Goal: Transaction & Acquisition: Obtain resource

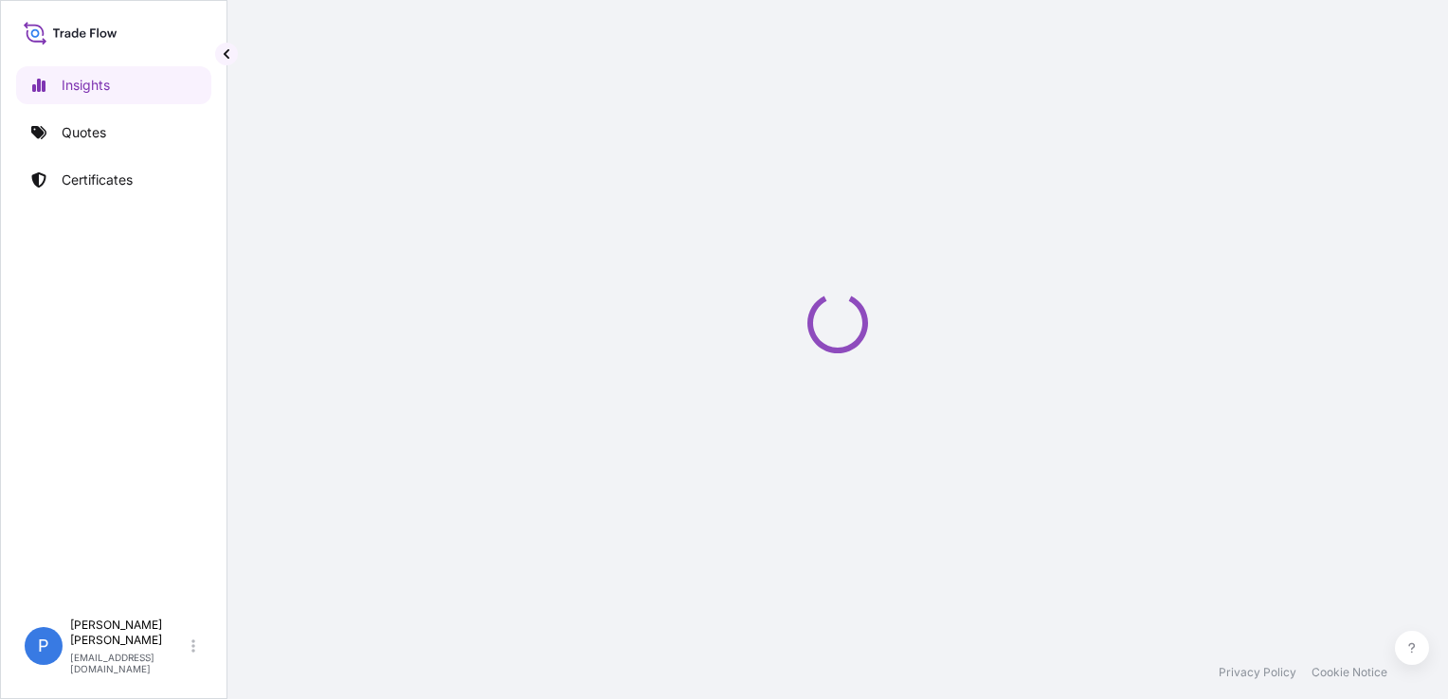
select select "2025"
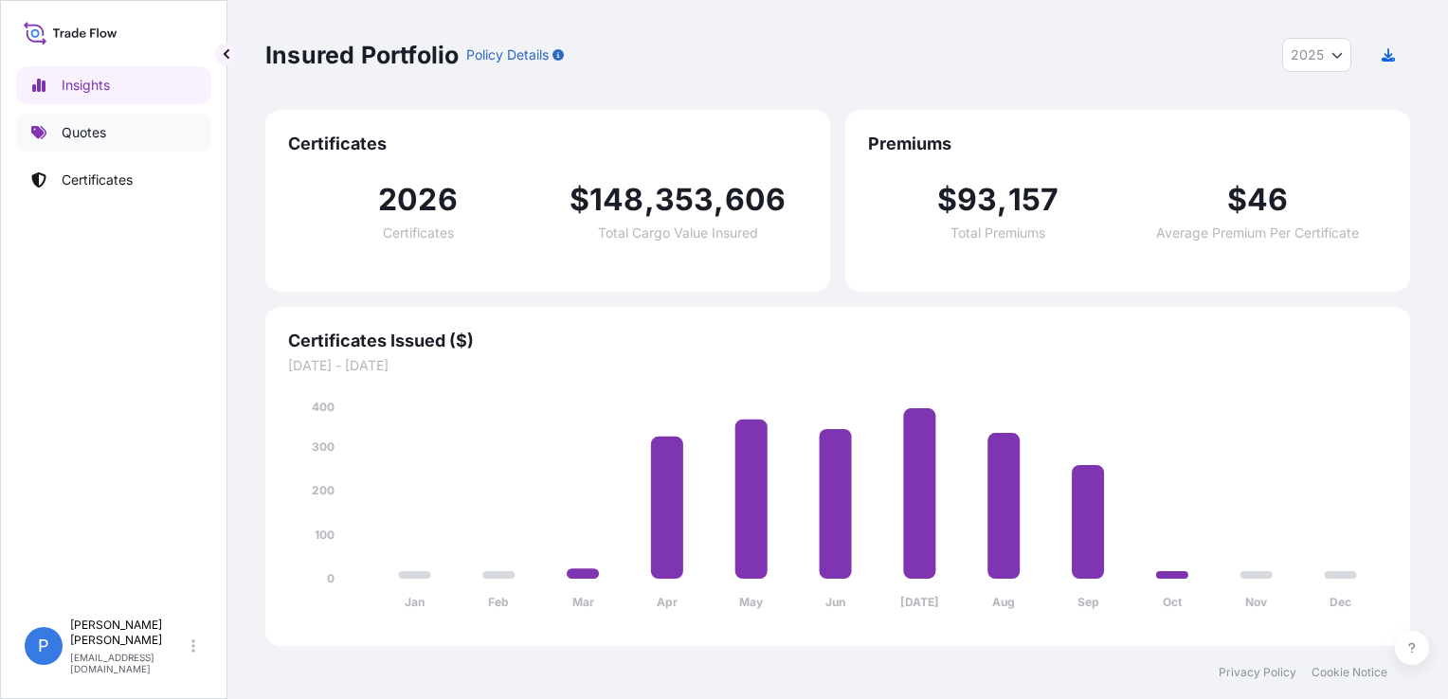
click at [101, 131] on p "Quotes" at bounding box center [84, 132] width 45 height 19
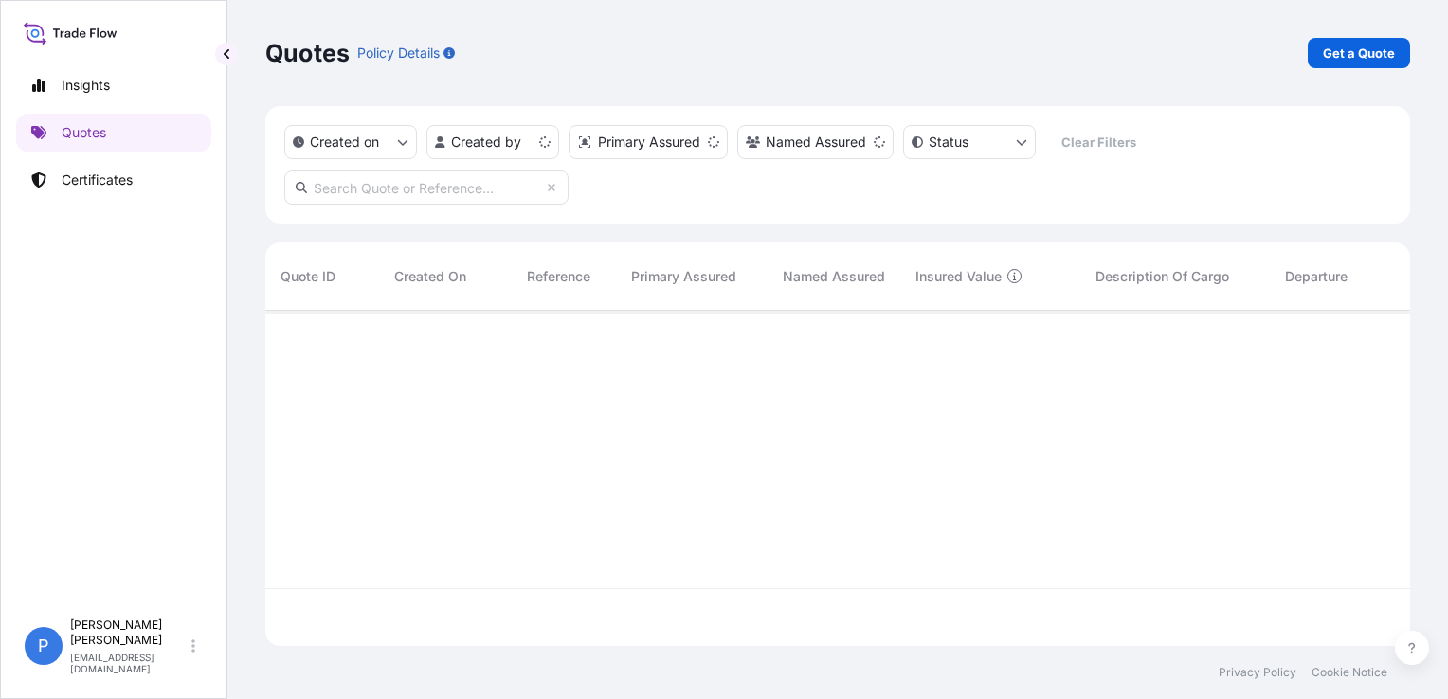
scroll to position [332, 1130]
click at [1334, 52] on p "Get a Quote" at bounding box center [1359, 53] width 72 height 19
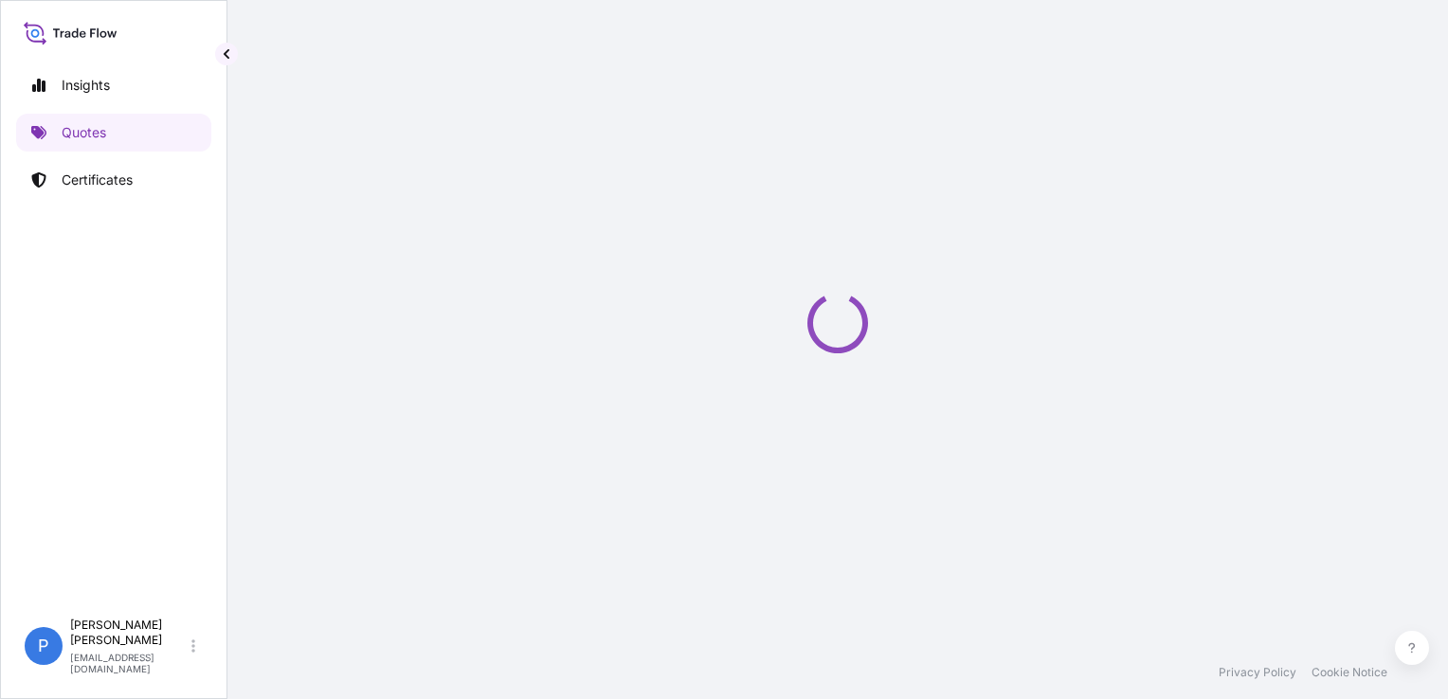
scroll to position [30, 0]
select select "Road / [GEOGRAPHIC_DATA]"
select select "Sea"
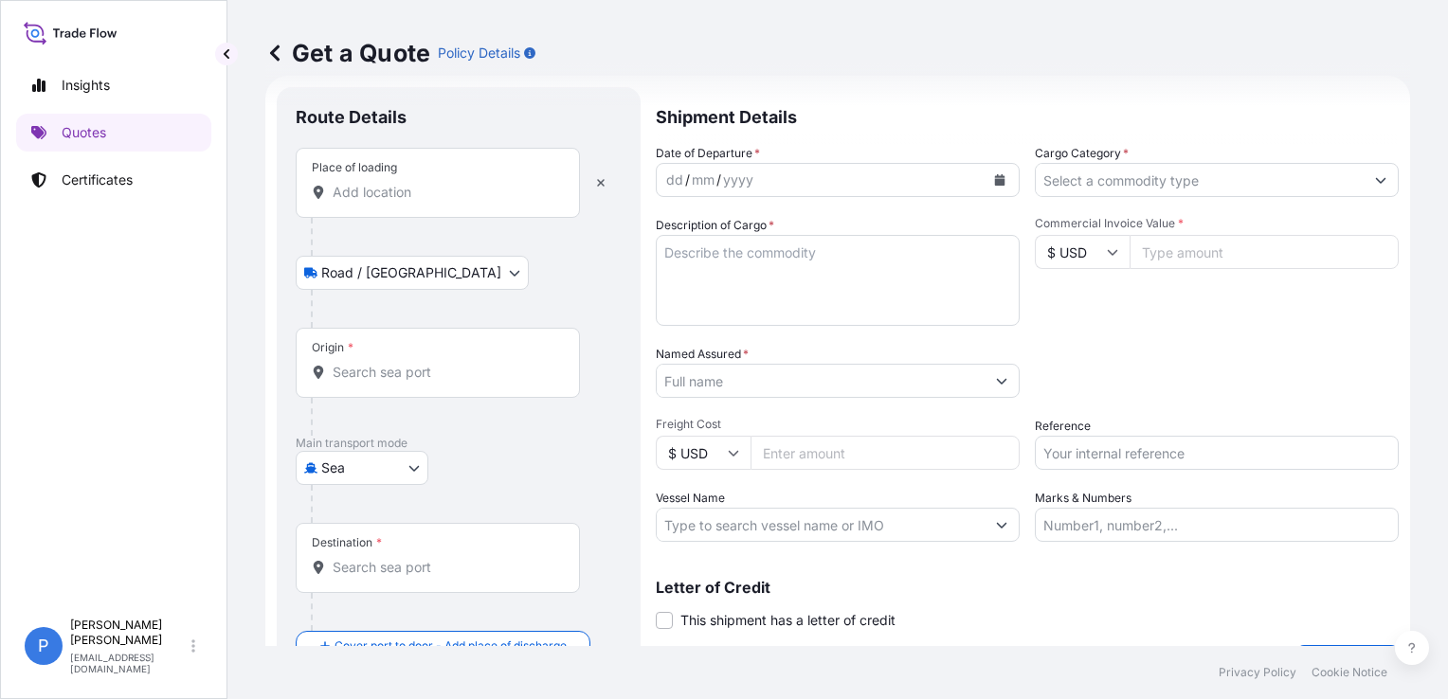
drag, startPoint x: 378, startPoint y: 209, endPoint x: 379, endPoint y: 199, distance: 9.5
click at [378, 209] on div "Place of loading" at bounding box center [438, 183] width 284 height 70
click at [378, 202] on input "Place of loading" at bounding box center [445, 192] width 224 height 19
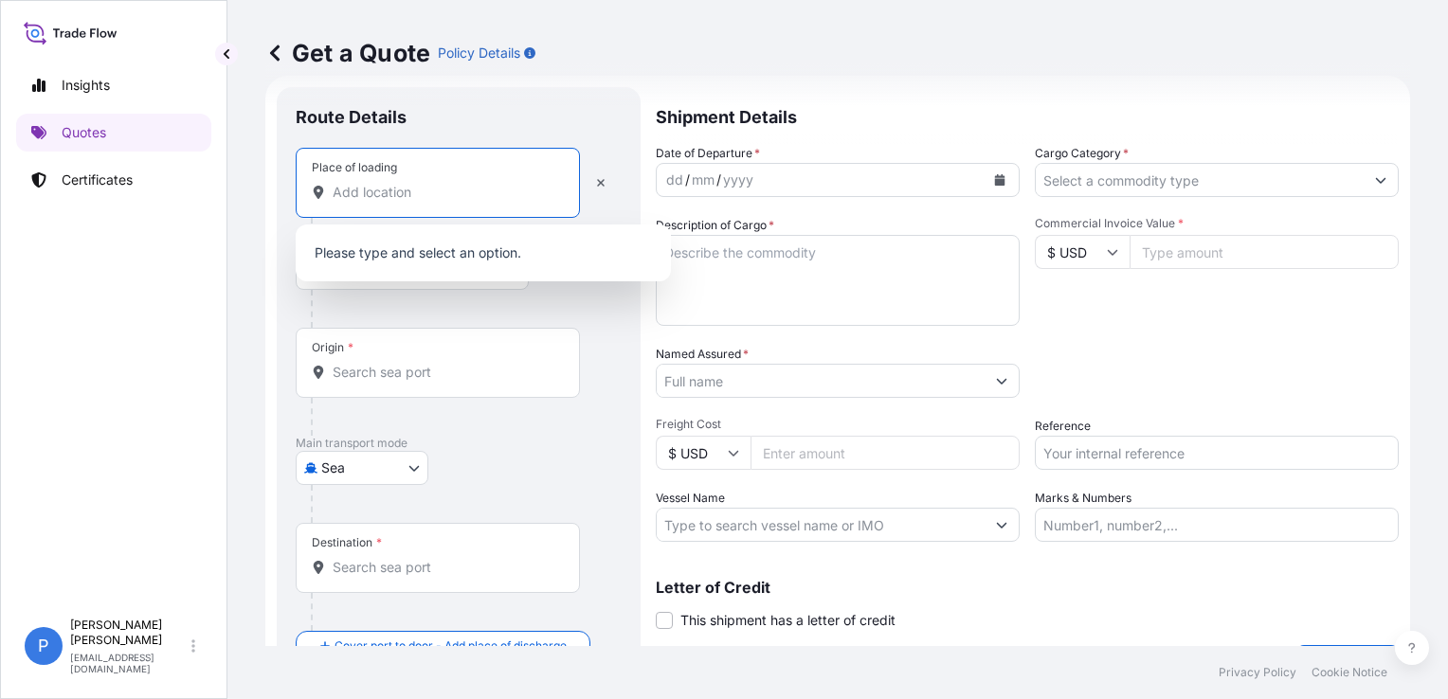
click at [568, 318] on div at bounding box center [466, 309] width 311 height 38
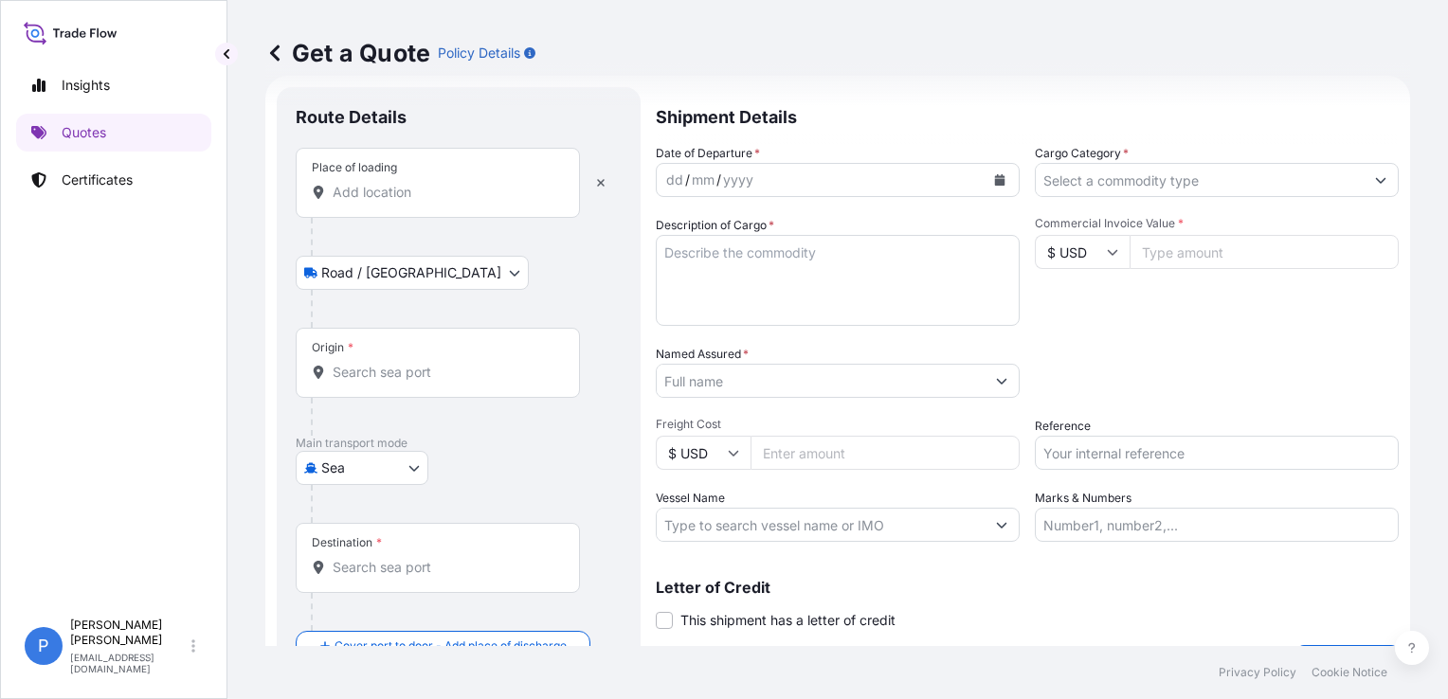
click at [471, 199] on input "Place of loading" at bounding box center [445, 192] width 224 height 19
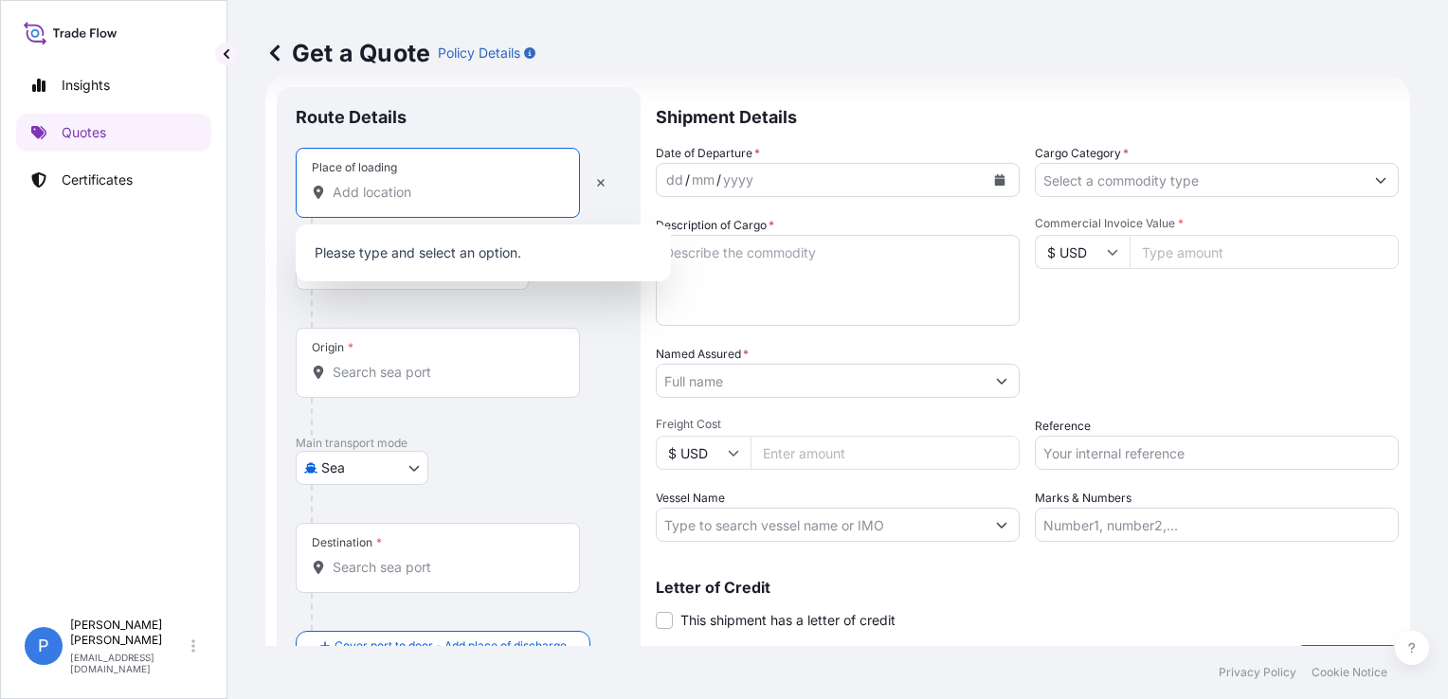
paste input "GDYNIA"
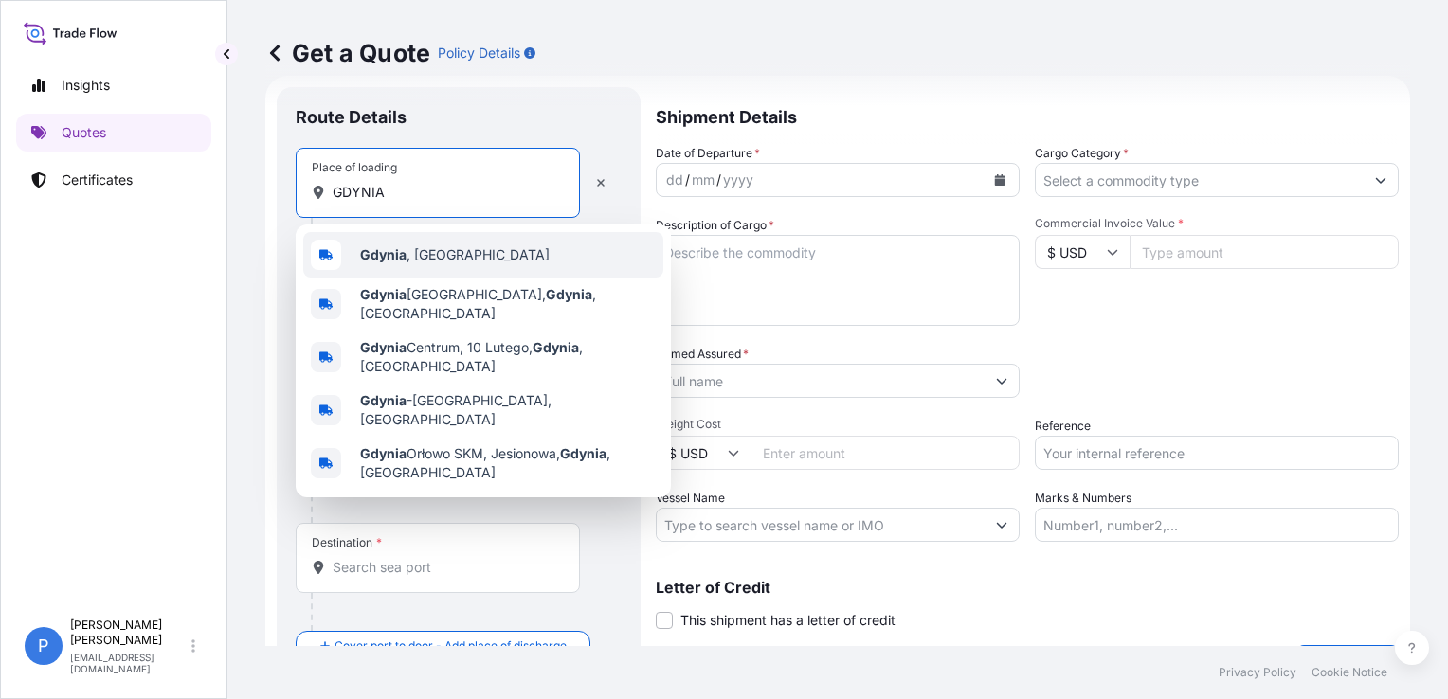
click at [397, 237] on div "[GEOGRAPHIC_DATA] , [GEOGRAPHIC_DATA]" at bounding box center [483, 254] width 360 height 45
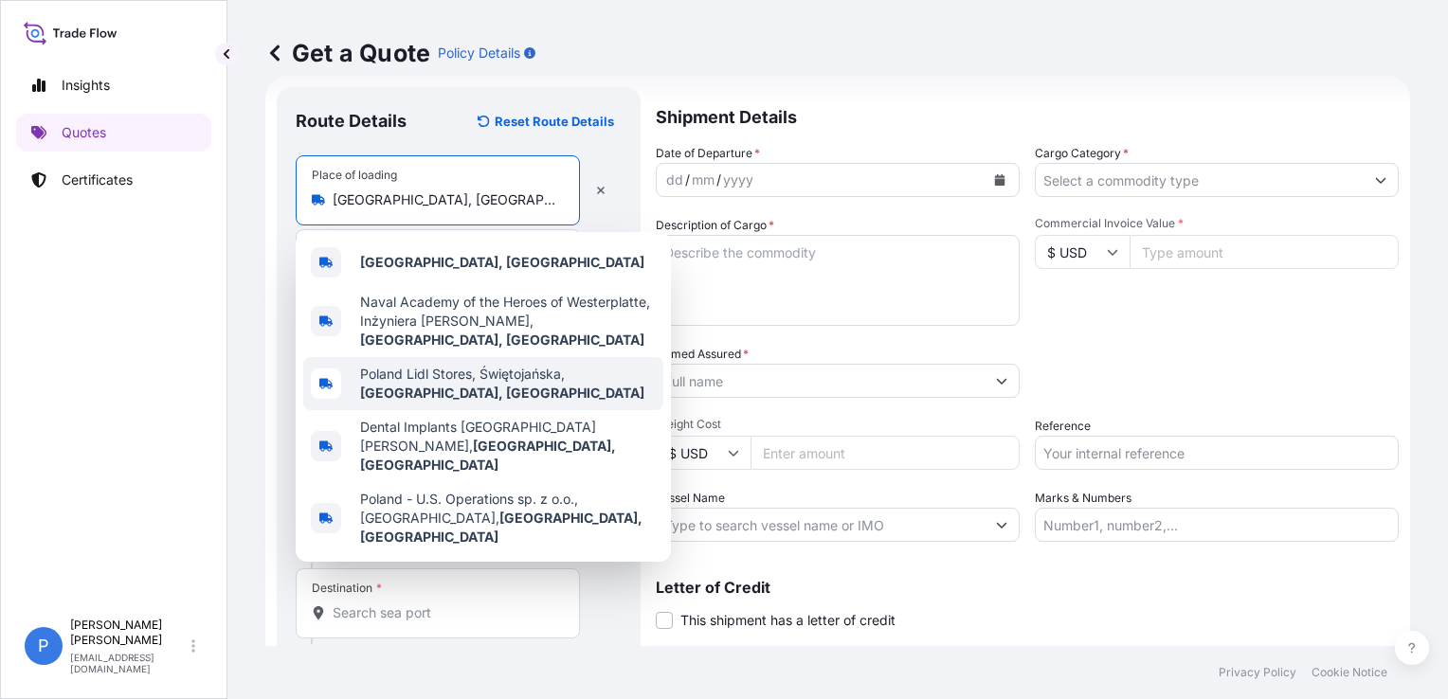
click at [408, 386] on div "Poland Lidl Stores, Świętojańska, [GEOGRAPHIC_DATA], [GEOGRAPHIC_DATA]" at bounding box center [483, 383] width 360 height 53
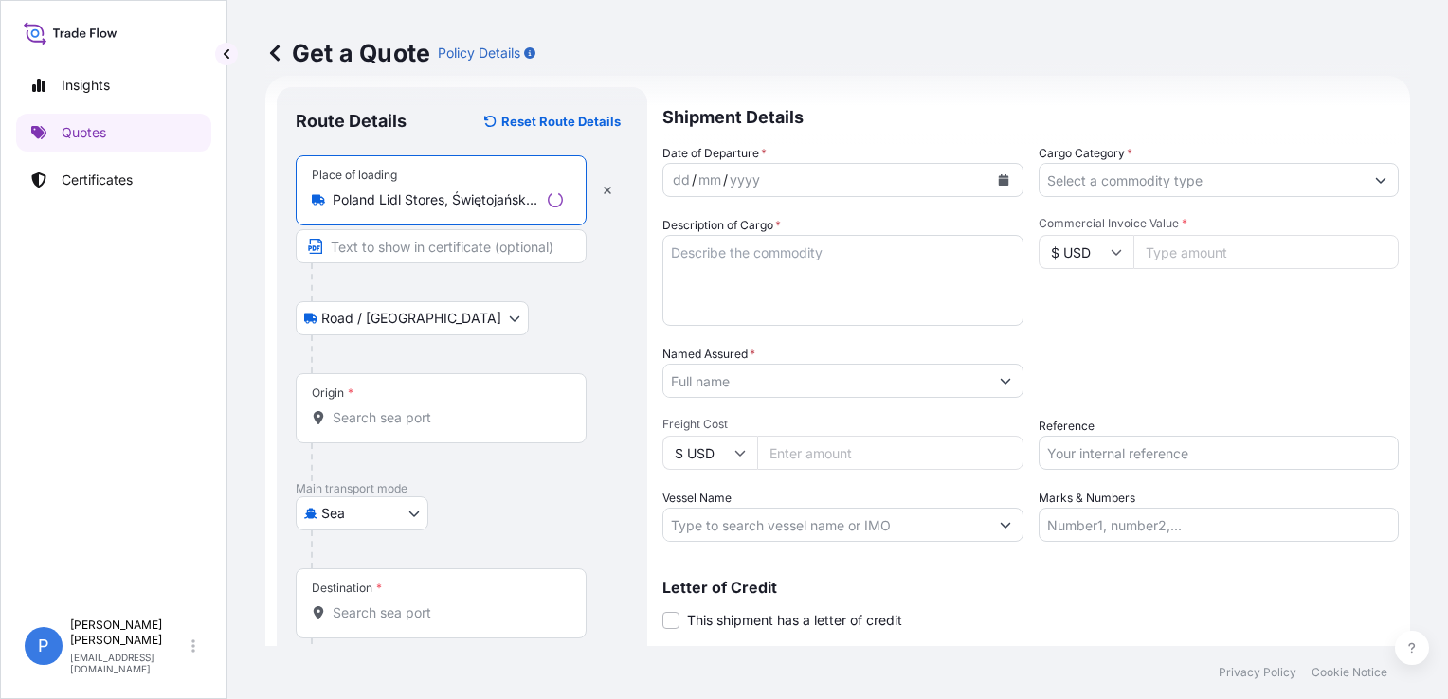
click at [386, 409] on input "Origin *" at bounding box center [448, 417] width 230 height 19
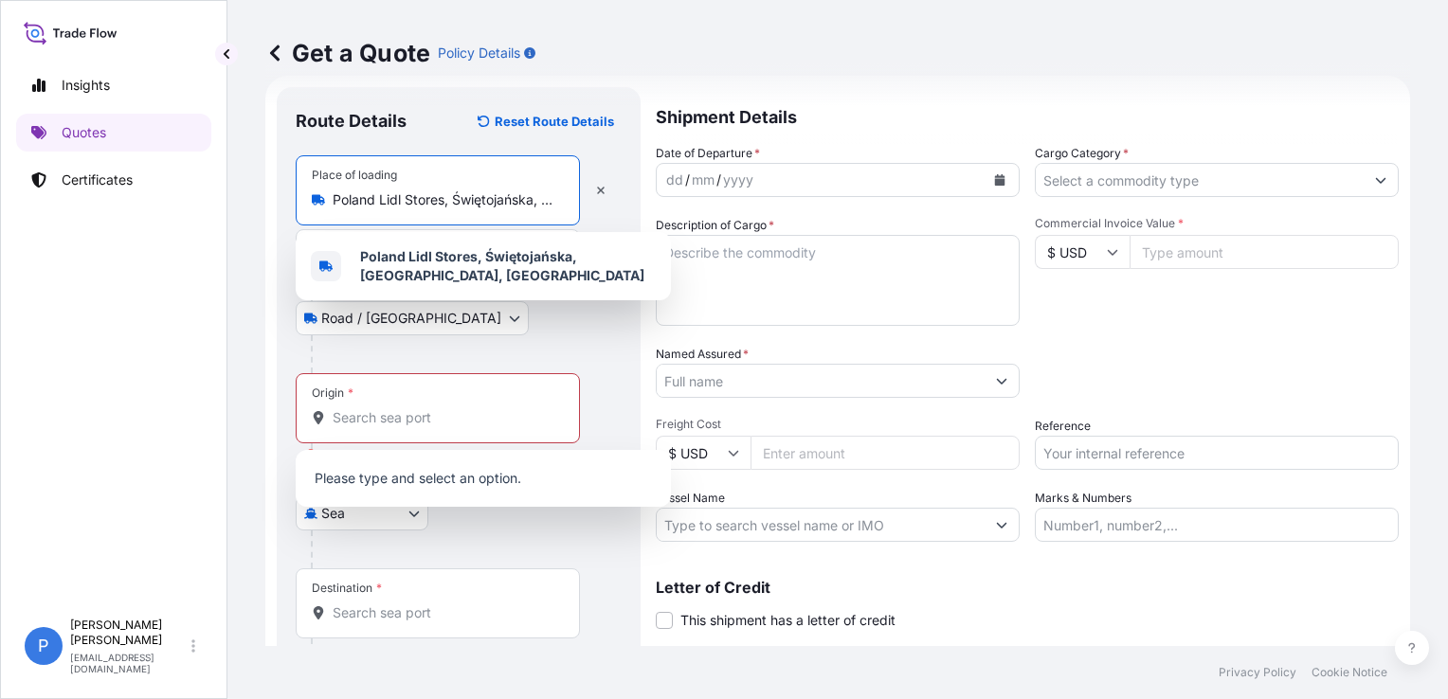
click at [428, 208] on input "Poland Lidl Stores, Świętojańska, [GEOGRAPHIC_DATA], [GEOGRAPHIC_DATA]" at bounding box center [445, 200] width 224 height 19
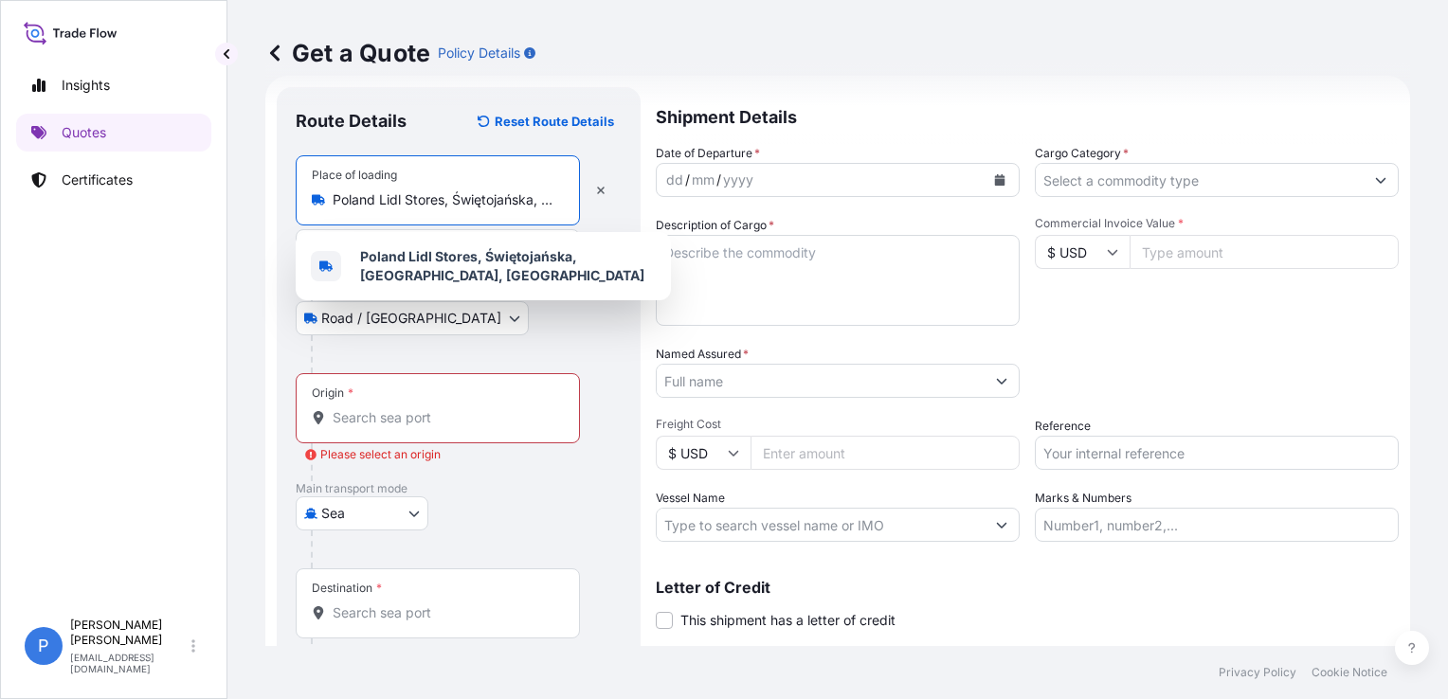
paste input "GDYNIA"
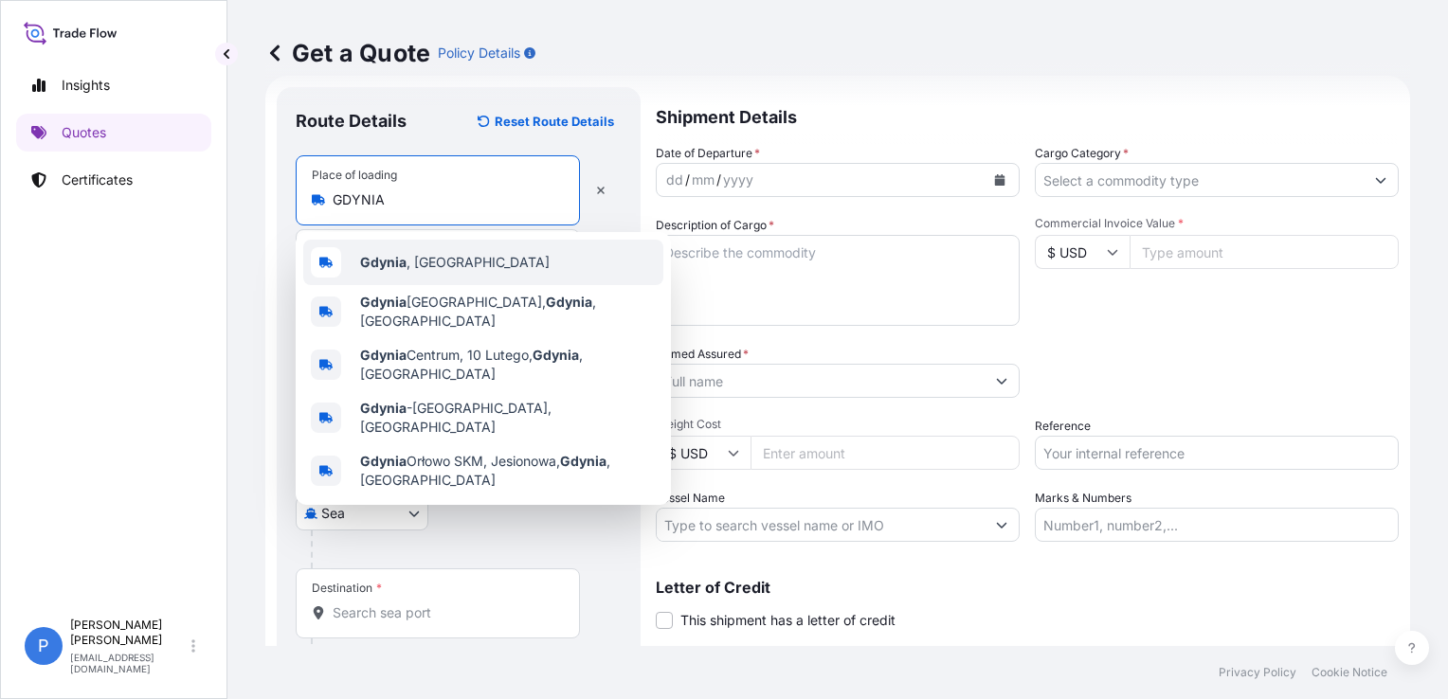
click at [422, 254] on span "[GEOGRAPHIC_DATA] , [GEOGRAPHIC_DATA]" at bounding box center [455, 262] width 190 height 19
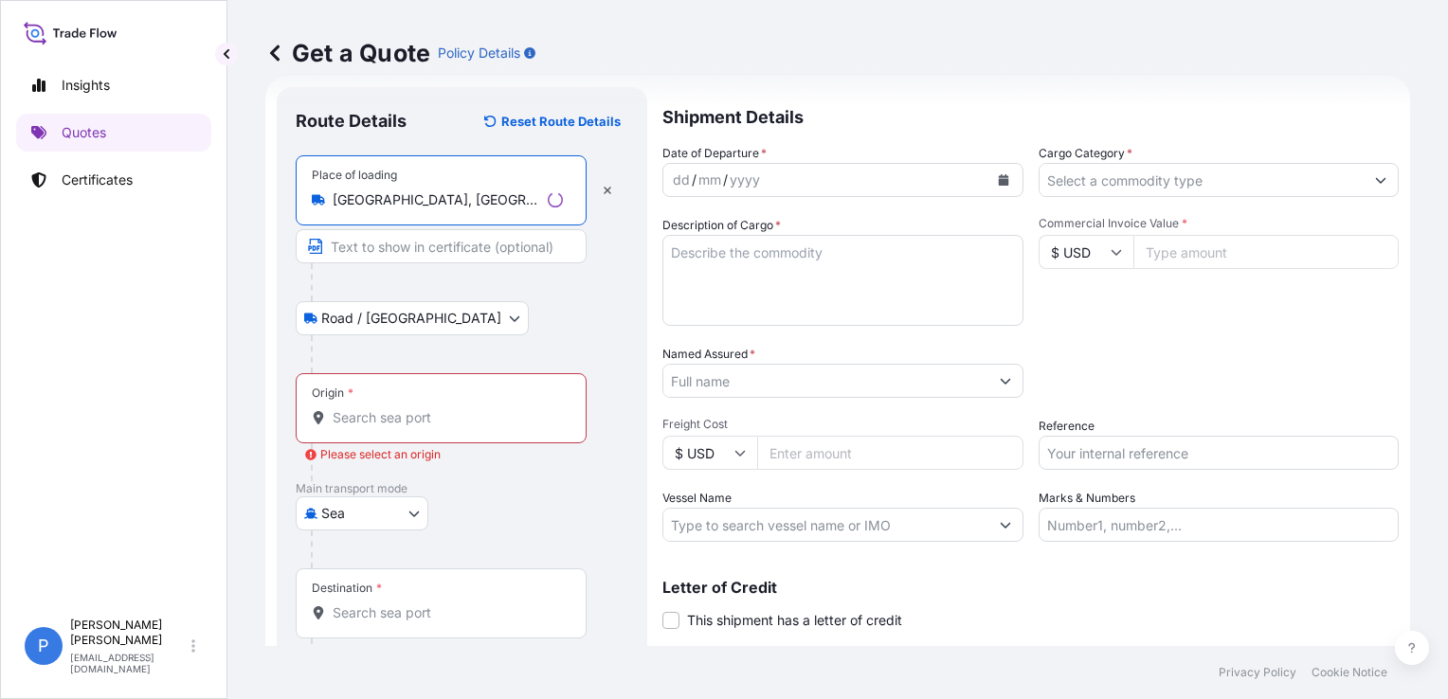
type input "[GEOGRAPHIC_DATA], [GEOGRAPHIC_DATA]"
click at [403, 424] on input "Origin * Please select an origin" at bounding box center [448, 417] width 230 height 19
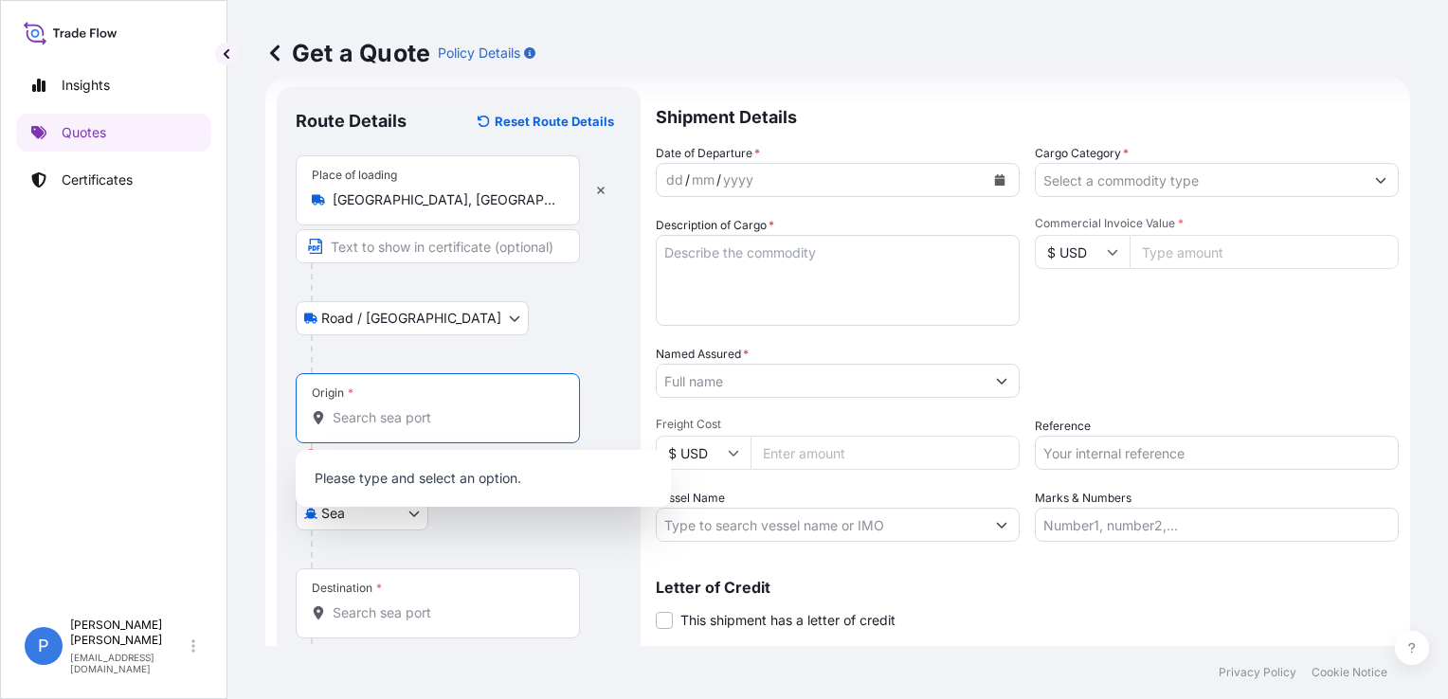
paste input "GDYNIA"
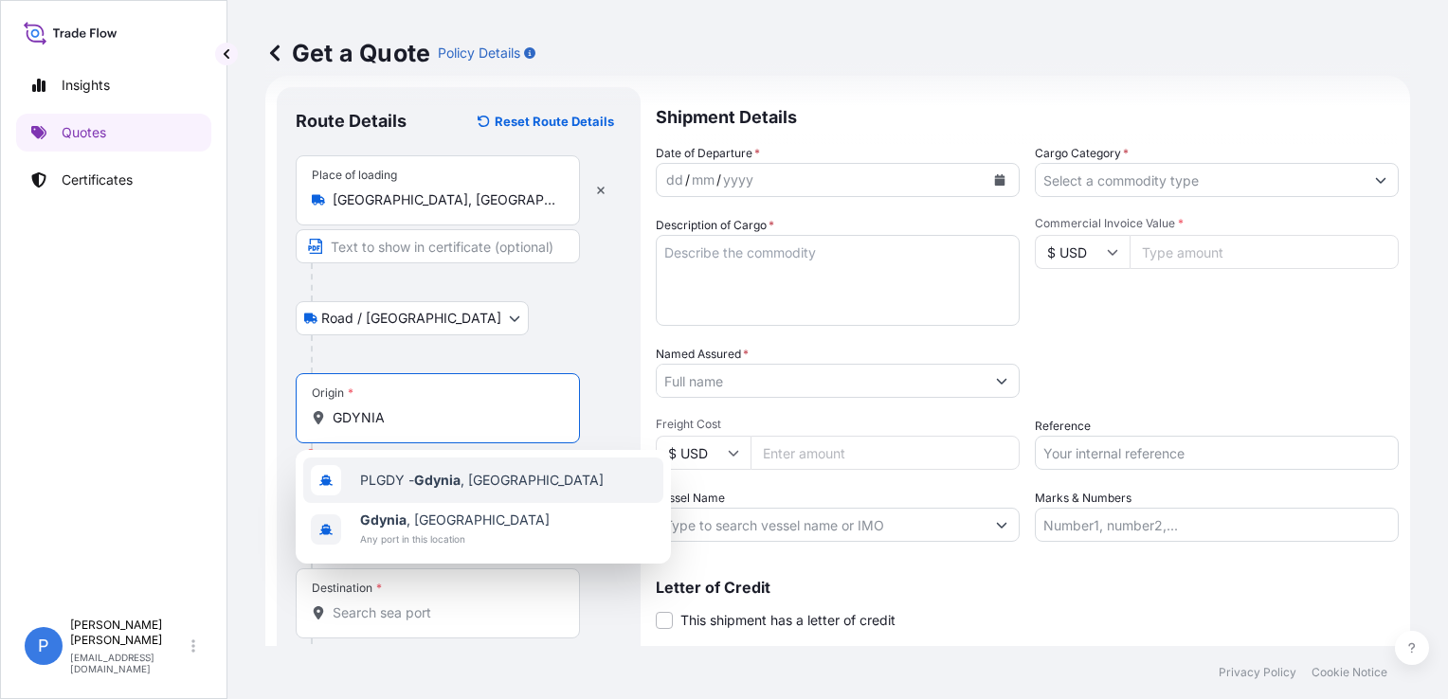
click at [415, 465] on div "PLGDY - [GEOGRAPHIC_DATA] , [GEOGRAPHIC_DATA]" at bounding box center [483, 480] width 360 height 45
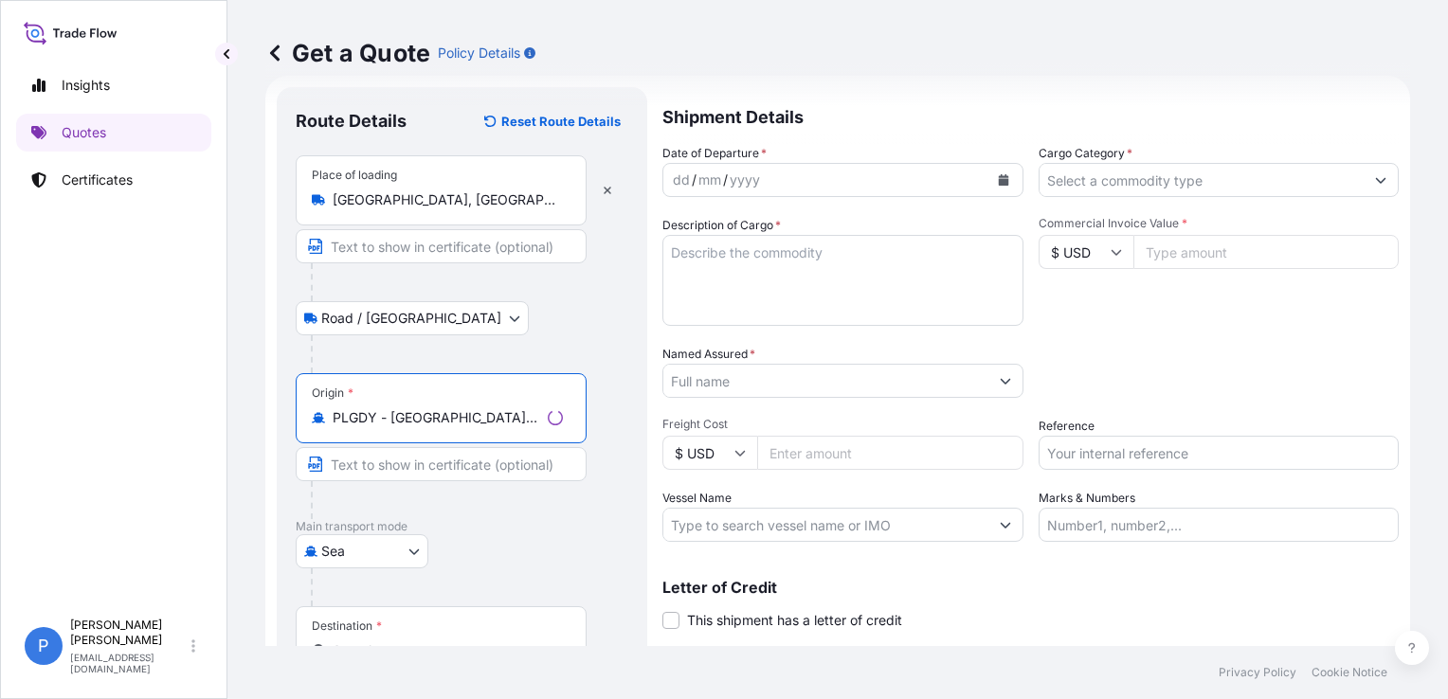
type input "PLGDY - [GEOGRAPHIC_DATA], [GEOGRAPHIC_DATA]"
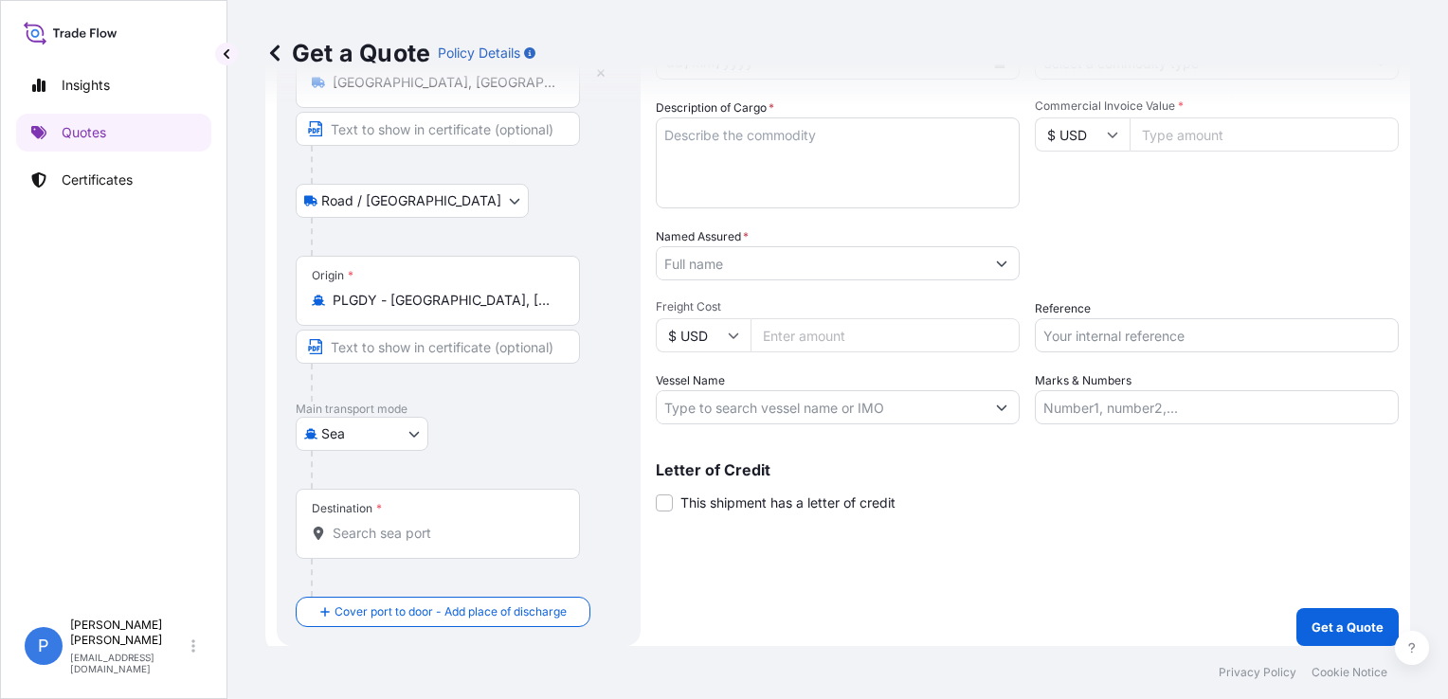
scroll to position [157, 0]
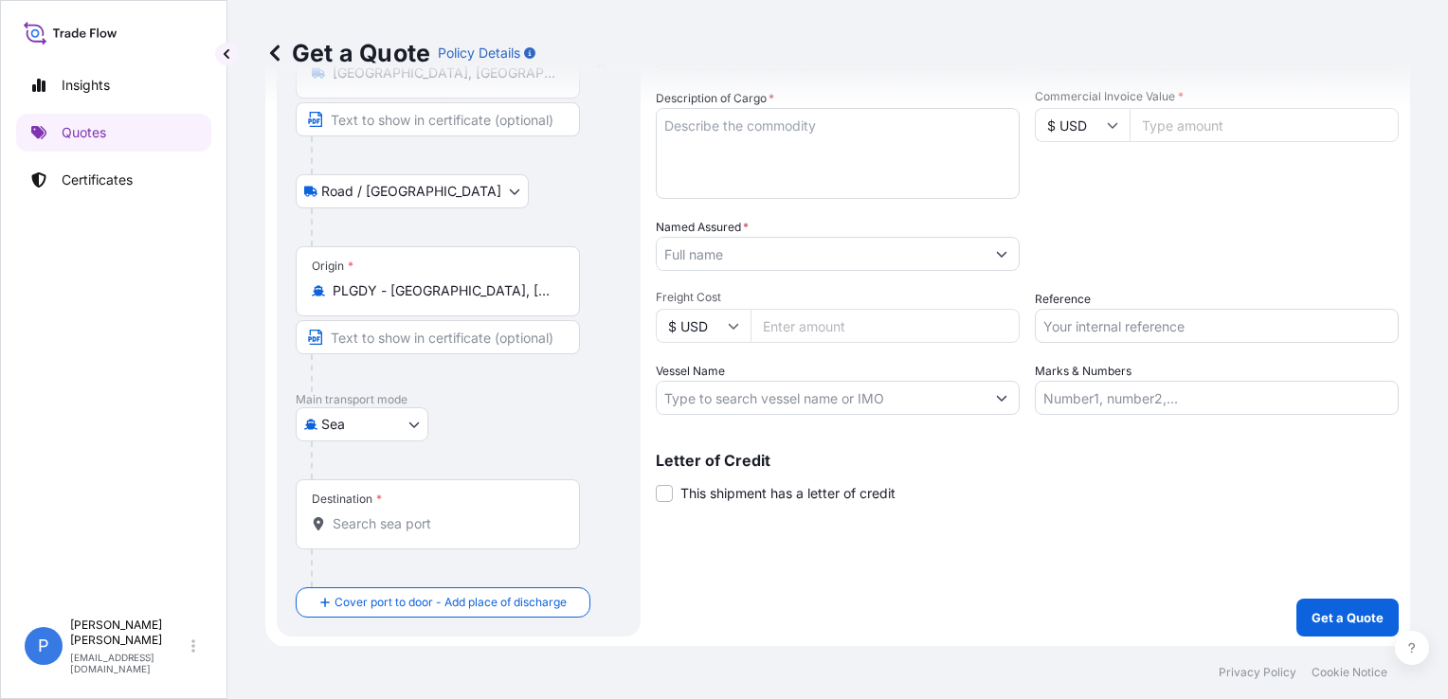
click at [388, 544] on div "Destination *" at bounding box center [438, 515] width 284 height 70
click at [388, 534] on input "Destination *" at bounding box center [445, 524] width 224 height 19
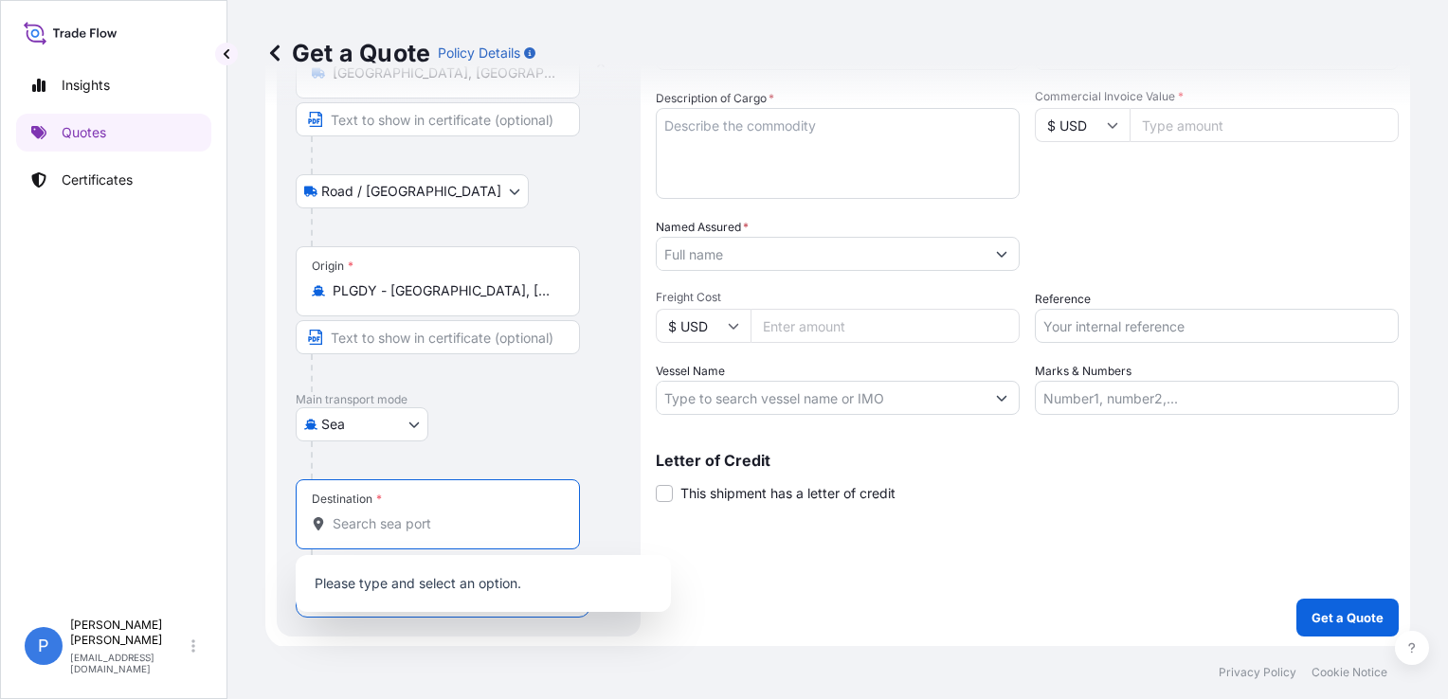
paste input "[GEOGRAPHIC_DATA]"
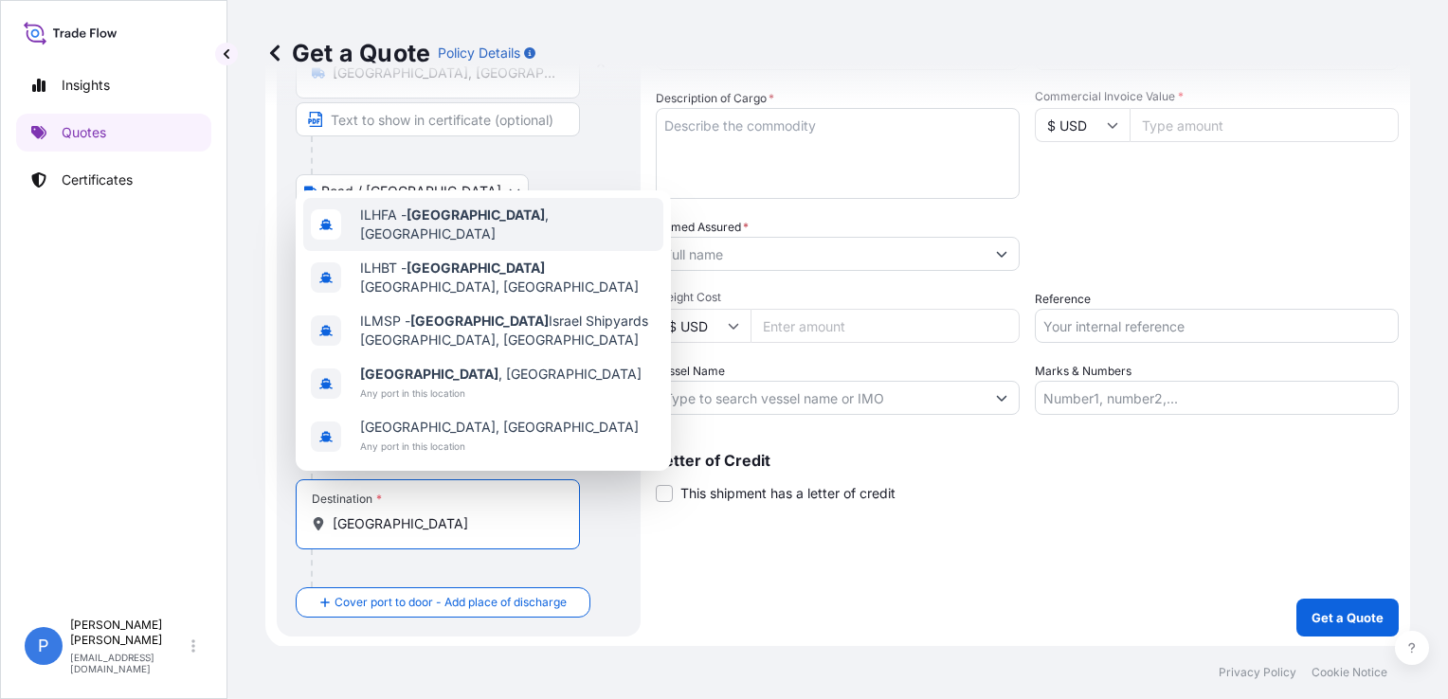
click at [459, 244] on span "ILHFA - [GEOGRAPHIC_DATA] , [GEOGRAPHIC_DATA]" at bounding box center [508, 225] width 296 height 38
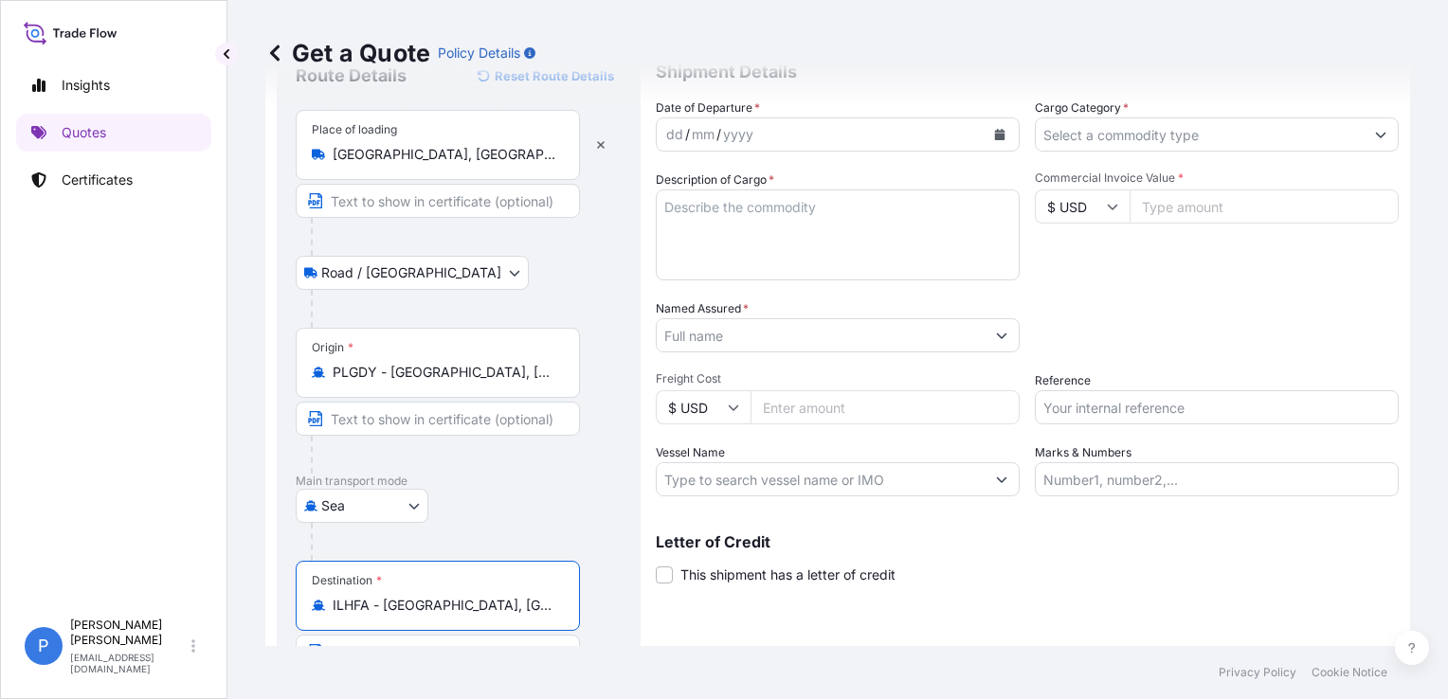
scroll to position [0, 0]
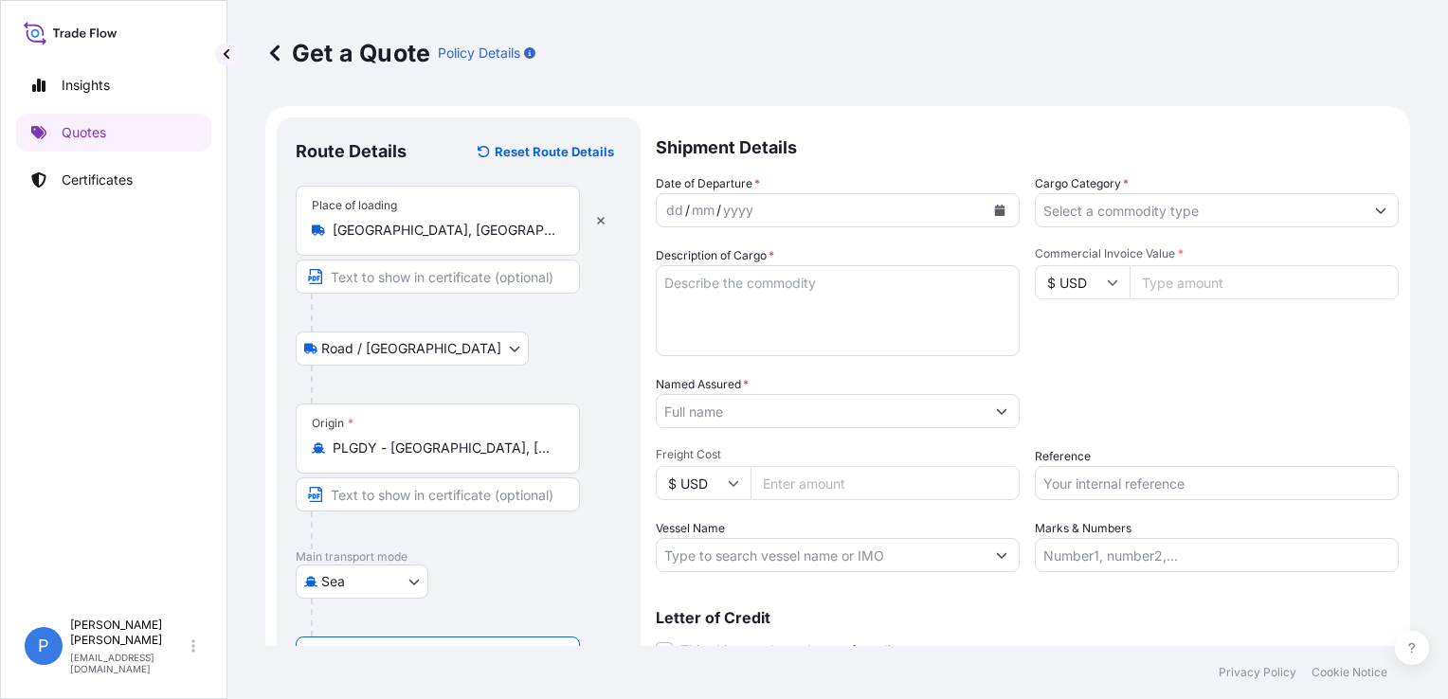
type input "ILHFA - [GEOGRAPHIC_DATA], [GEOGRAPHIC_DATA]"
click at [870, 299] on textarea "Description of Cargo *" at bounding box center [838, 310] width 364 height 91
click at [671, 206] on div "dd" at bounding box center [674, 210] width 21 height 23
click at [1002, 206] on button "Calendar" at bounding box center [1000, 210] width 30 height 30
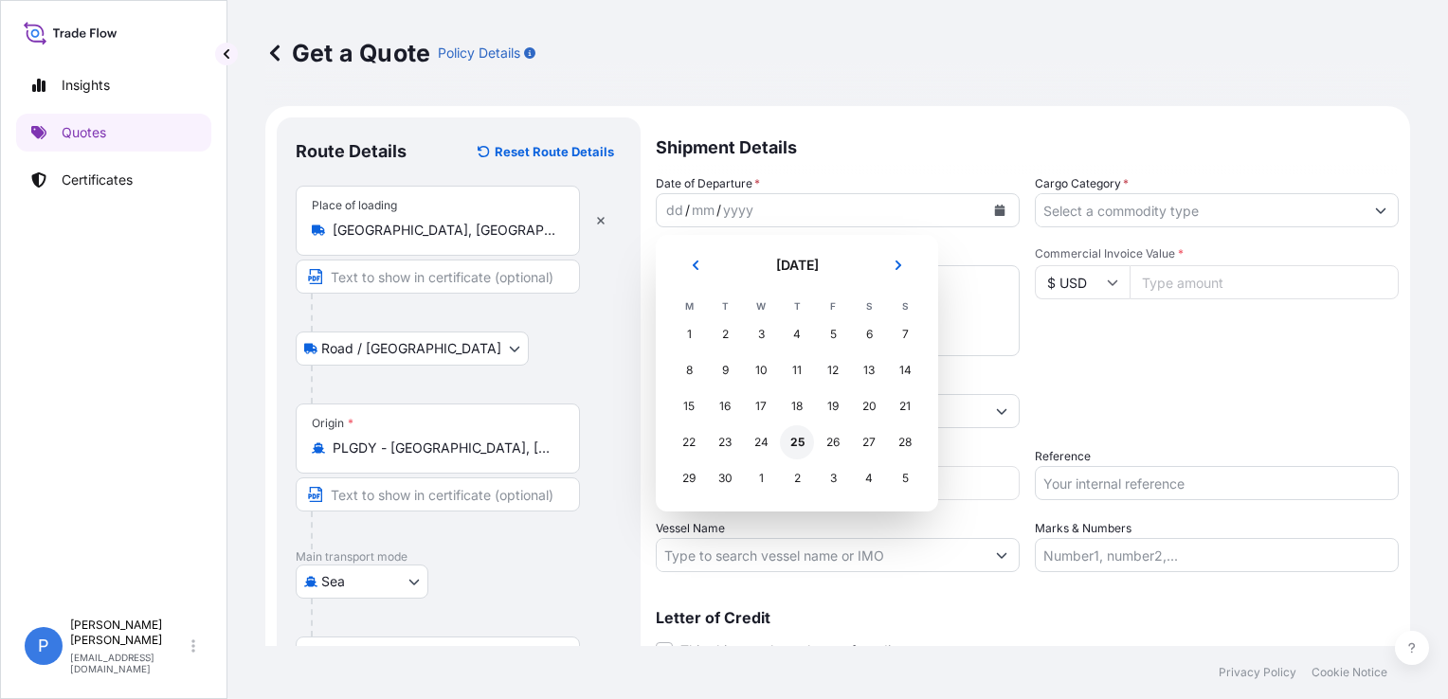
click at [795, 445] on div "25" at bounding box center [797, 443] width 34 height 34
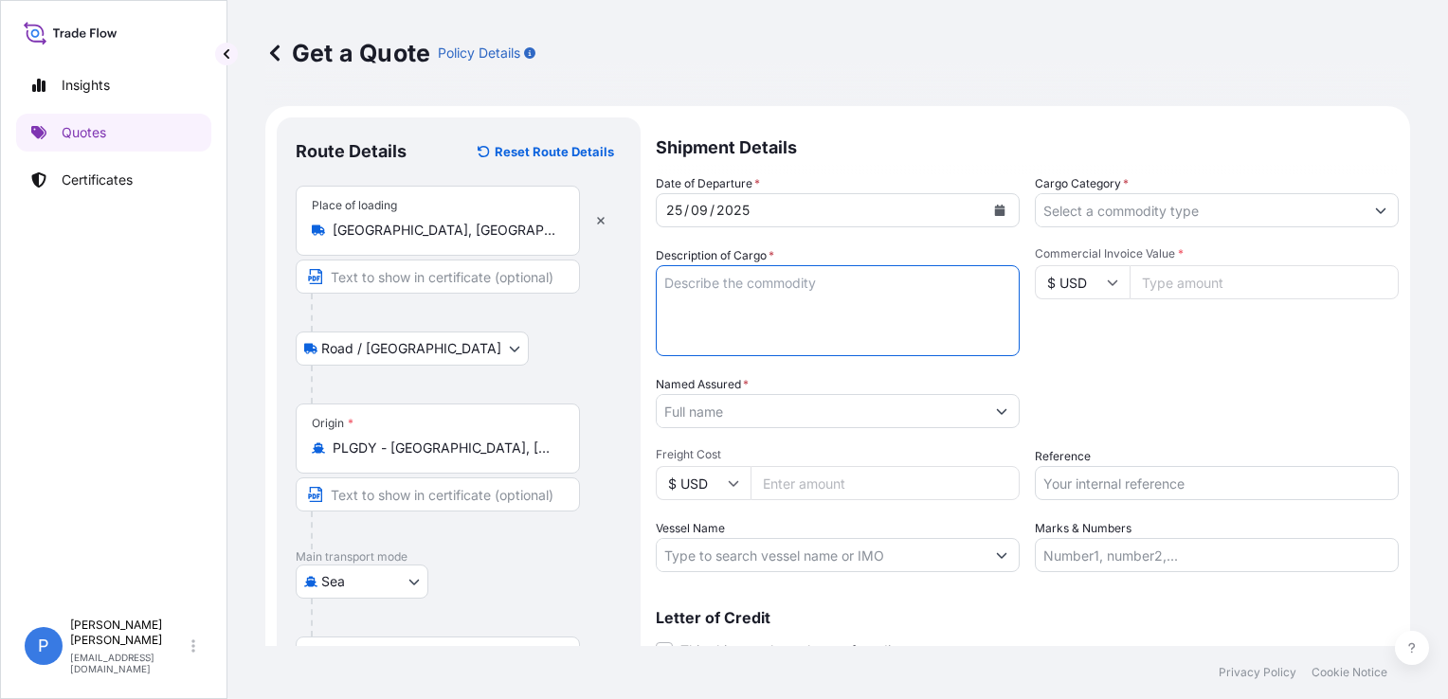
click at [753, 329] on textarea "Description of Cargo *" at bounding box center [838, 310] width 364 height 91
paste textarea "ZCLU9910900"
click at [885, 320] on textarea "ZCLU9910900" at bounding box center [838, 310] width 364 height 91
paste textarea "SALMON PORTIONS SKIN ON IQF 180/200g 3% NC SALMON PORTIONS SKIN ON 150/170G IVP…"
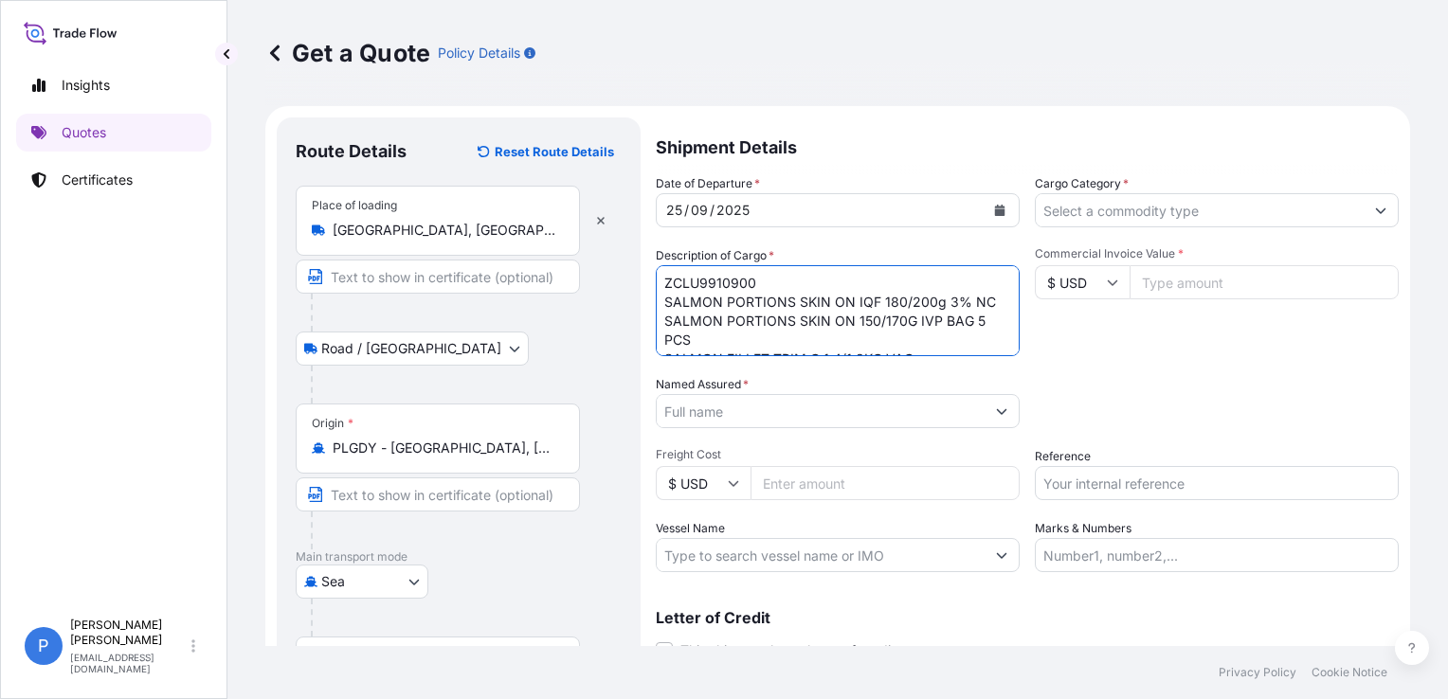
scroll to position [68, 0]
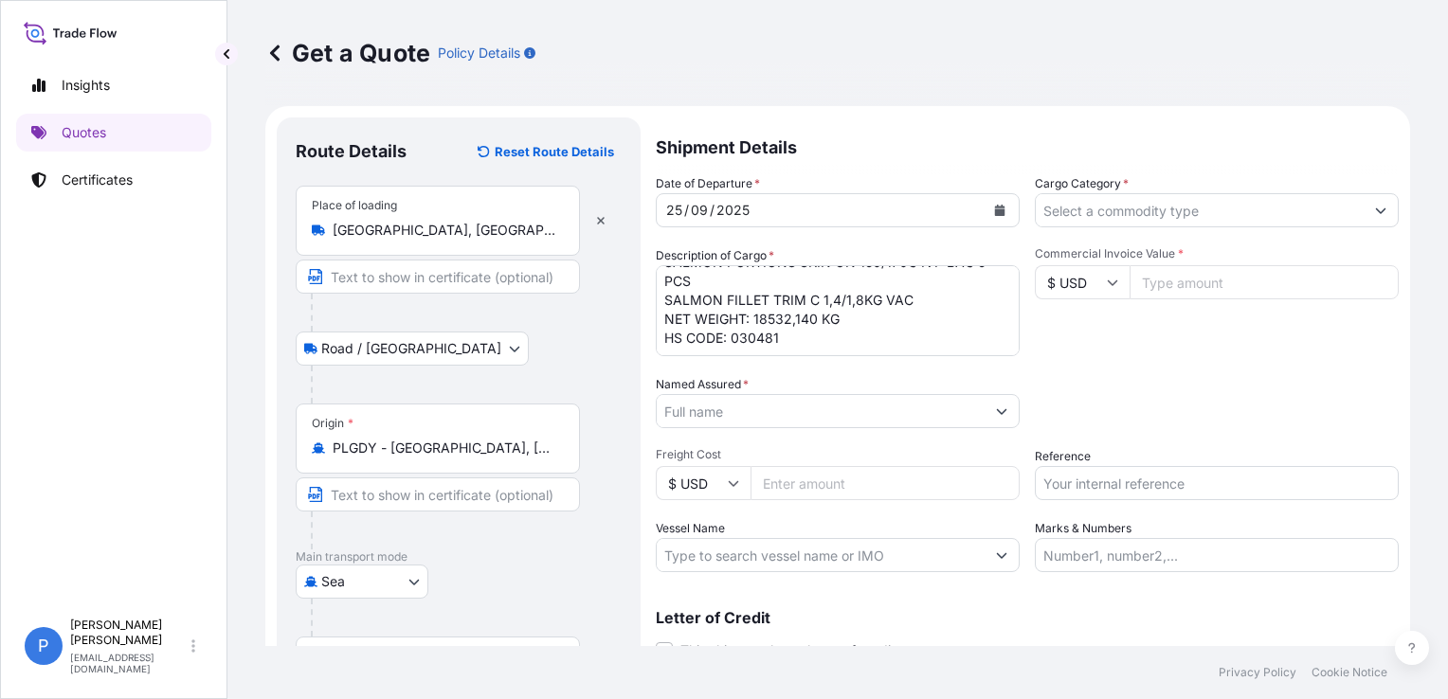
drag, startPoint x: 814, startPoint y: 283, endPoint x: 923, endPoint y: 335, distance: 120.4
click at [816, 285] on textarea "ZCLU9910900 SALMON PORTIONS SKIN ON IQF 180/200g 3% NC SALMON PORTIONS SKIN ON …" at bounding box center [838, 310] width 364 height 91
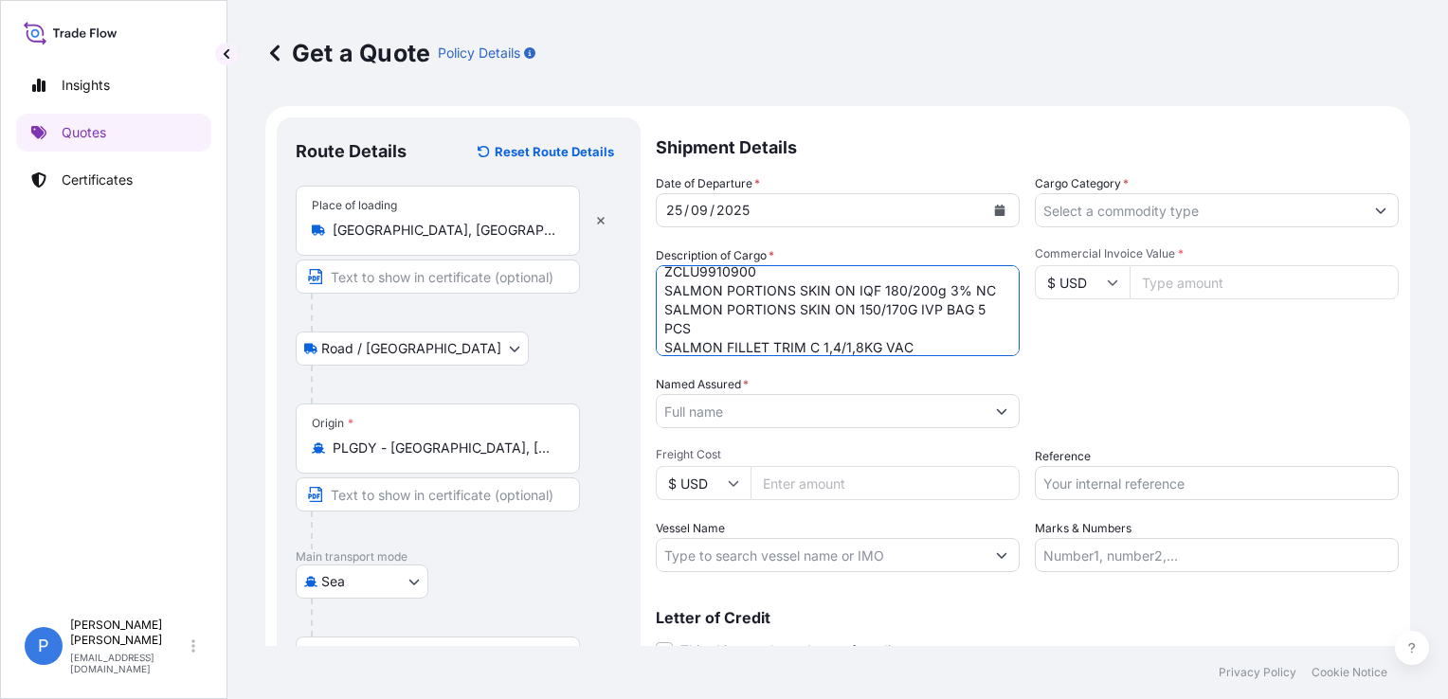
scroll to position [0, 0]
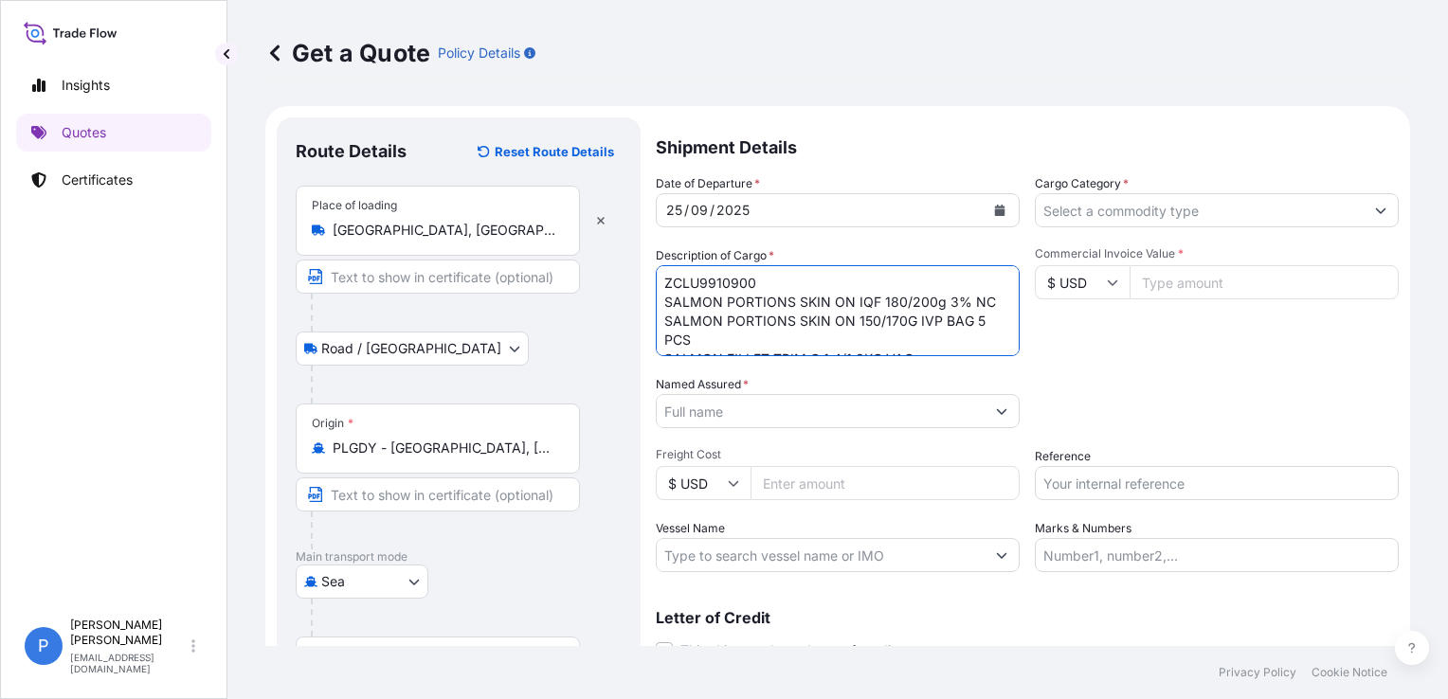
click at [782, 297] on textarea "ZCLU9910900 SALMON PORTIONS SKIN ON IQF 180/200g 3% NC SALMON PORTIONS SKIN ON …" at bounding box center [838, 310] width 364 height 91
click at [777, 286] on textarea "ZCLU9910900 SALMON PORTIONS SKIN ON IQF 180/200g 3% NC SALMON PORTIONS SKIN ON …" at bounding box center [838, 310] width 364 height 91
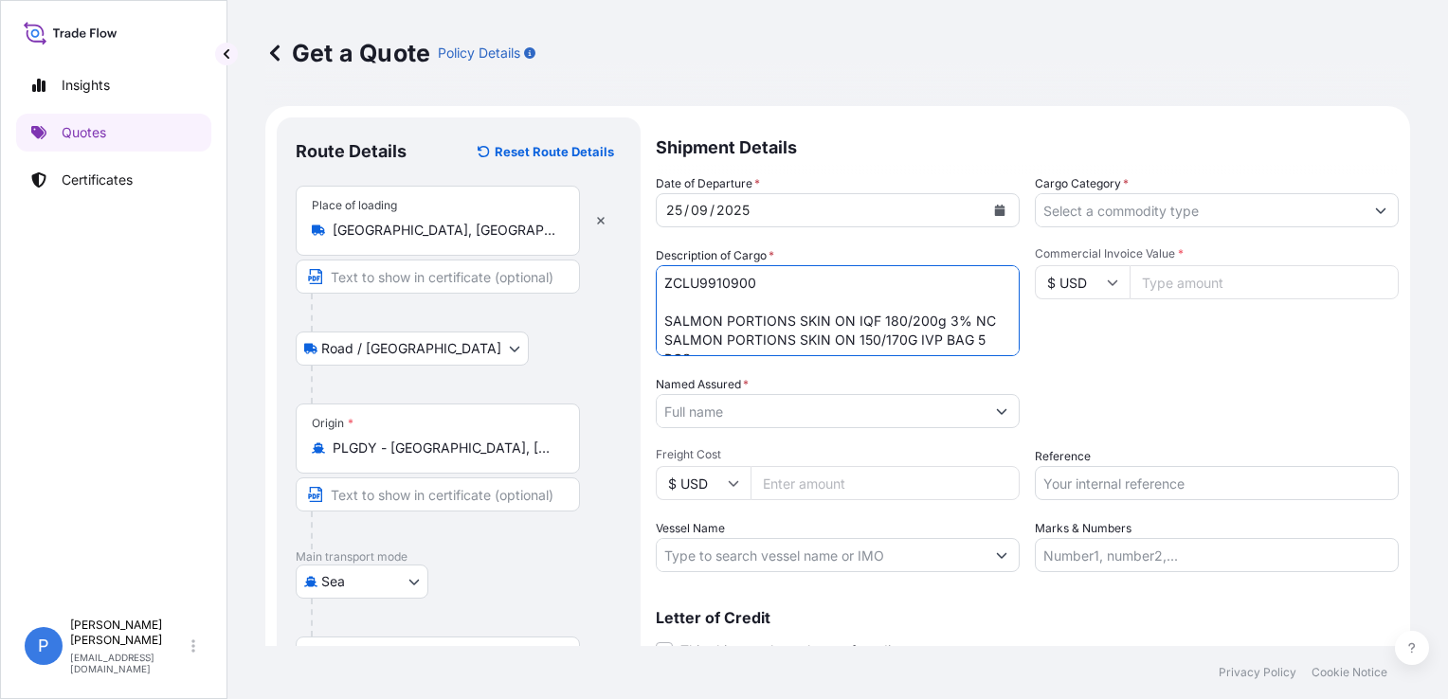
paste textarea "1740 BOXES"
click at [740, 310] on textarea "ZCLU9910900 1740 BOXES SALMON PORTIONS SKIN ON IQF 180/200g 3% NC SALMON PORTIO…" at bounding box center [838, 310] width 364 height 91
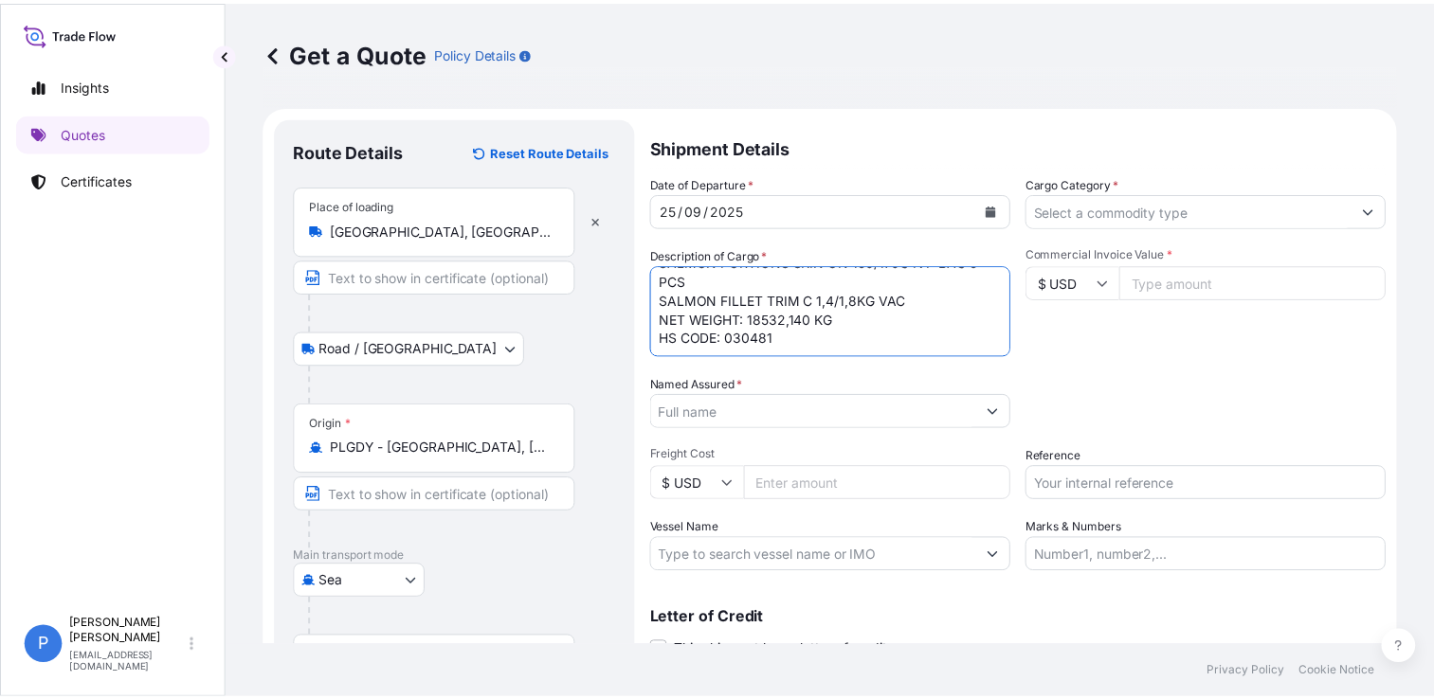
scroll to position [96, 0]
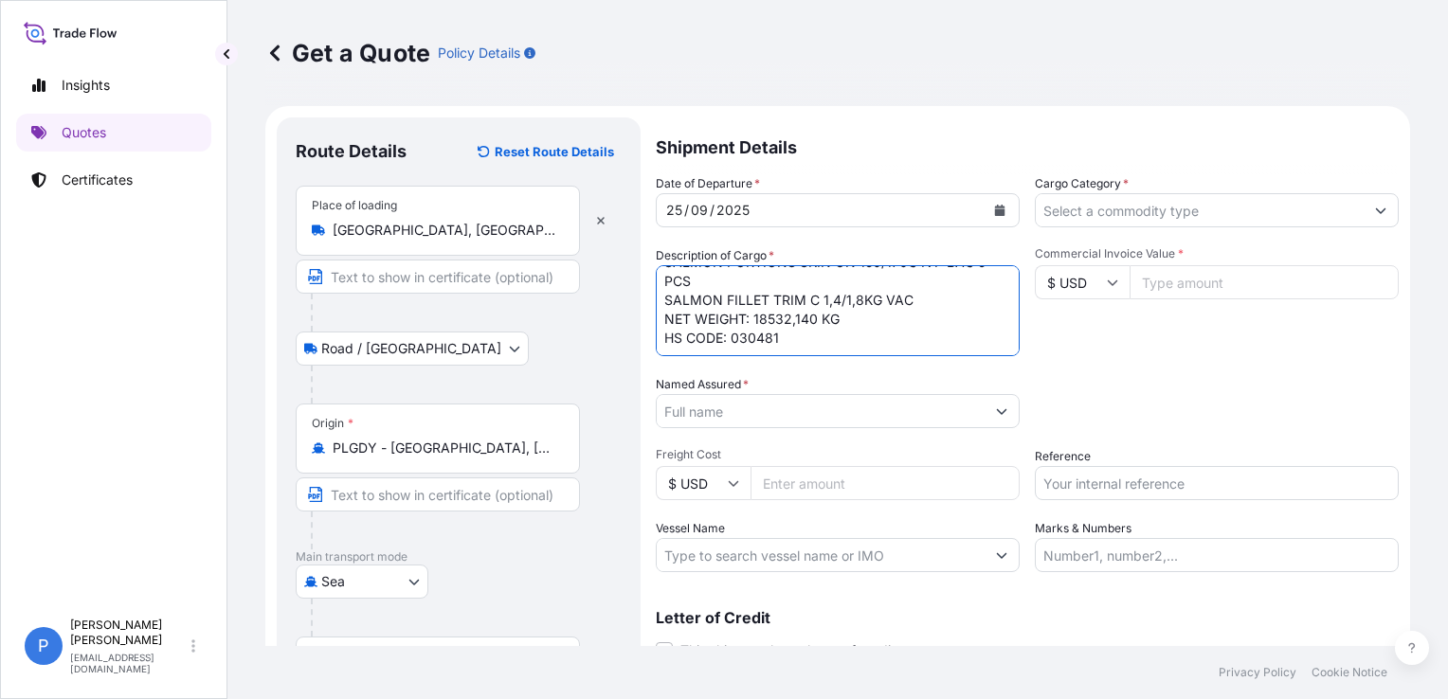
drag, startPoint x: 703, startPoint y: 304, endPoint x: 718, endPoint y: 352, distance: 49.8
click at [718, 352] on textarea "ZCLU9910900 1740 BOXES SALMON PORTIONS SKIN ON IQF 180/200g 3% NC SALMON PORTIO…" at bounding box center [838, 310] width 364 height 91
click at [861, 307] on textarea "ZCLU9910900 1740 BOXES SALMON PORTIONS SKIN ON IQF 180/200g 3% NC SALMON PORTIO…" at bounding box center [838, 310] width 364 height 91
paste textarea "GROSS WEIGHT: 20752,140 KG"
click at [880, 327] on textarea "ZCLU9910900 1740 BOXES SALMON PORTIONS SKIN ON IQF 180/200g 3% NC SALMON PORTIO…" at bounding box center [838, 310] width 364 height 91
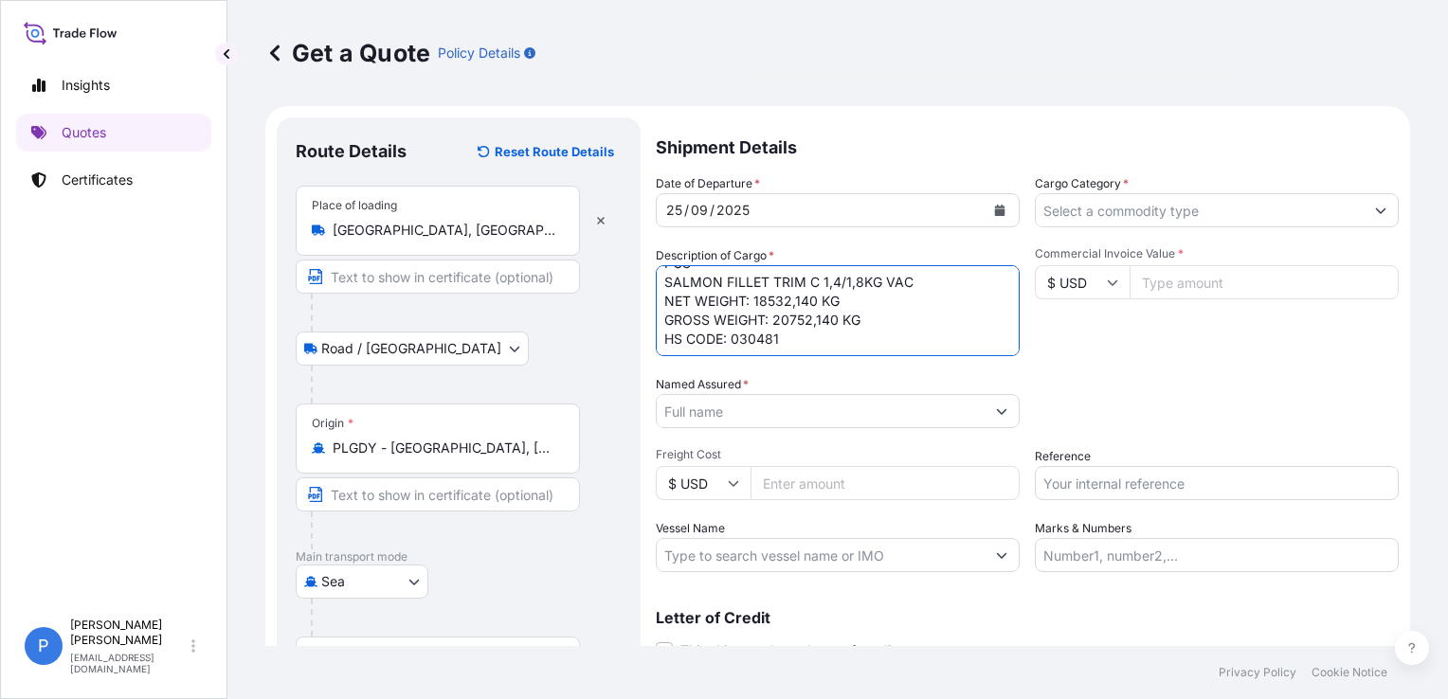
type textarea "ZCLU9910900 1740 BOXES SALMON PORTIONS SKIN ON IQF 180/200g 3% NC SALMON PORTIO…"
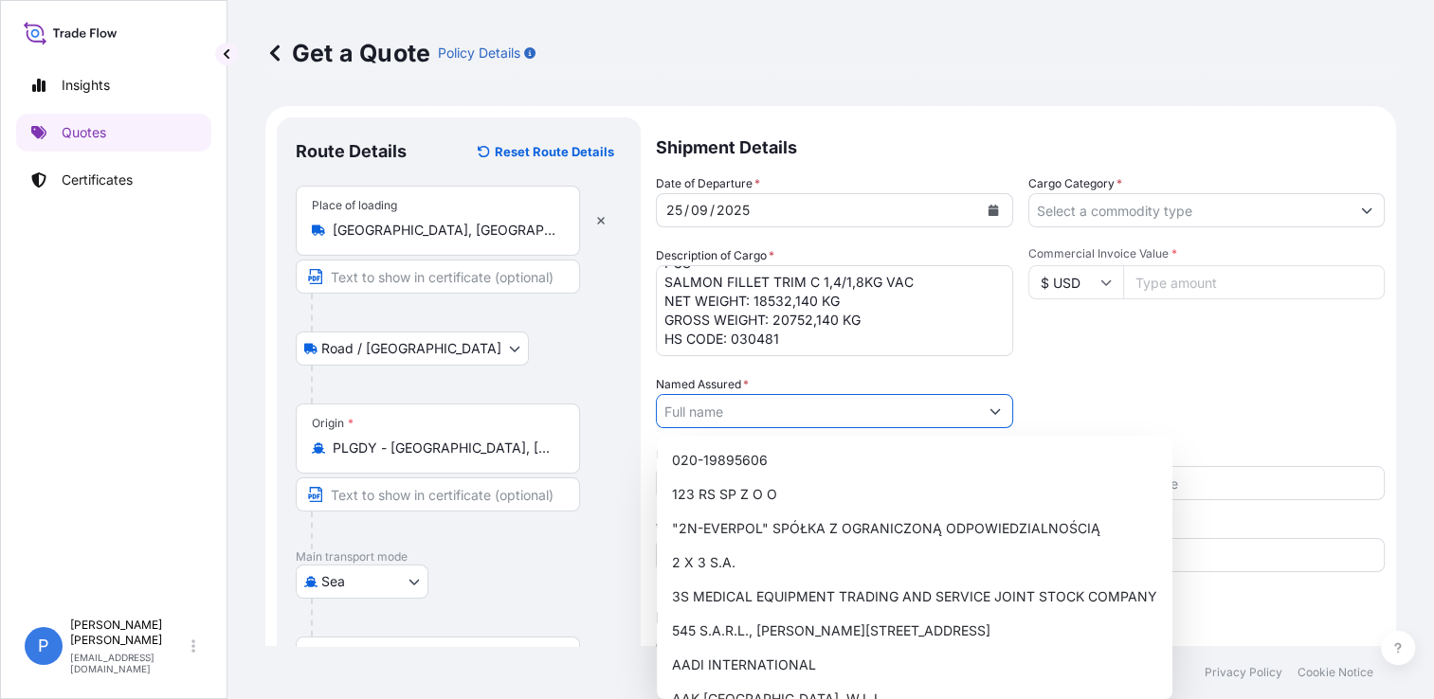
click at [772, 405] on input "Named Assured *" at bounding box center [817, 411] width 321 height 34
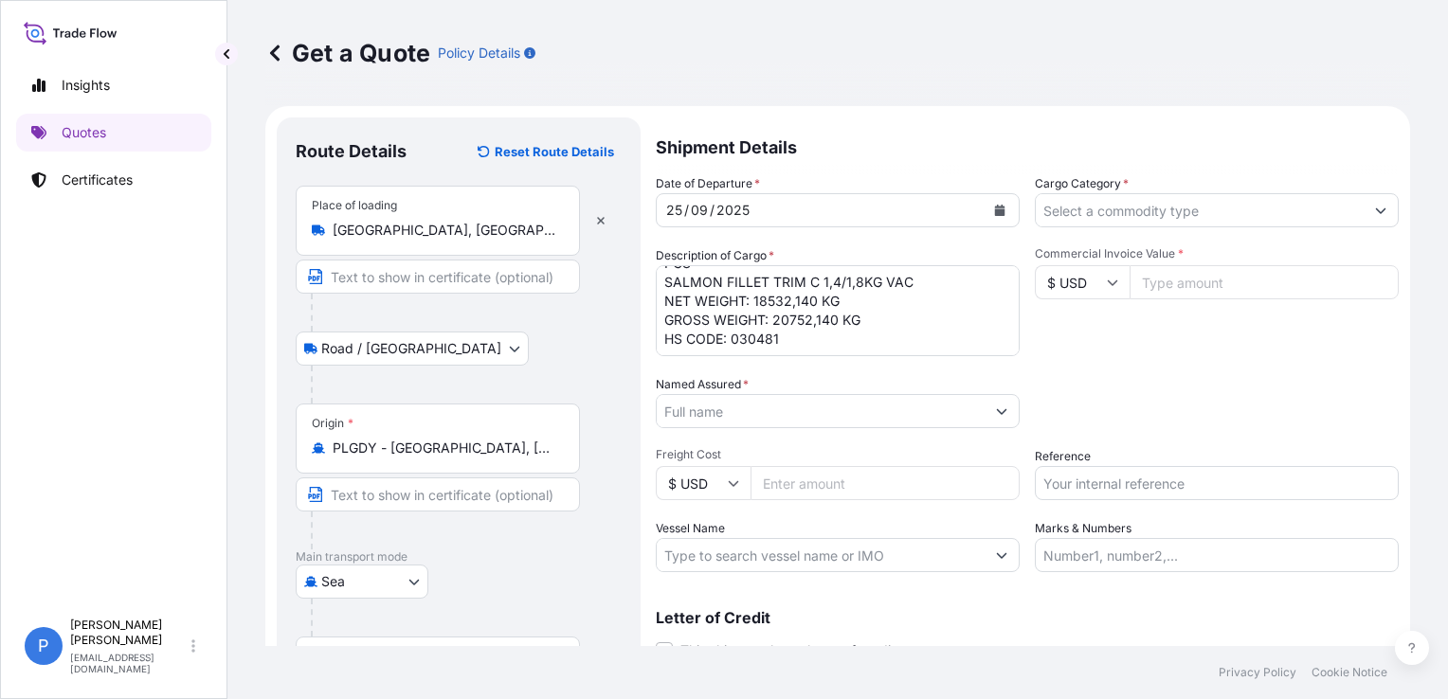
click at [726, 410] on input "Named Assured *" at bounding box center [821, 411] width 328 height 34
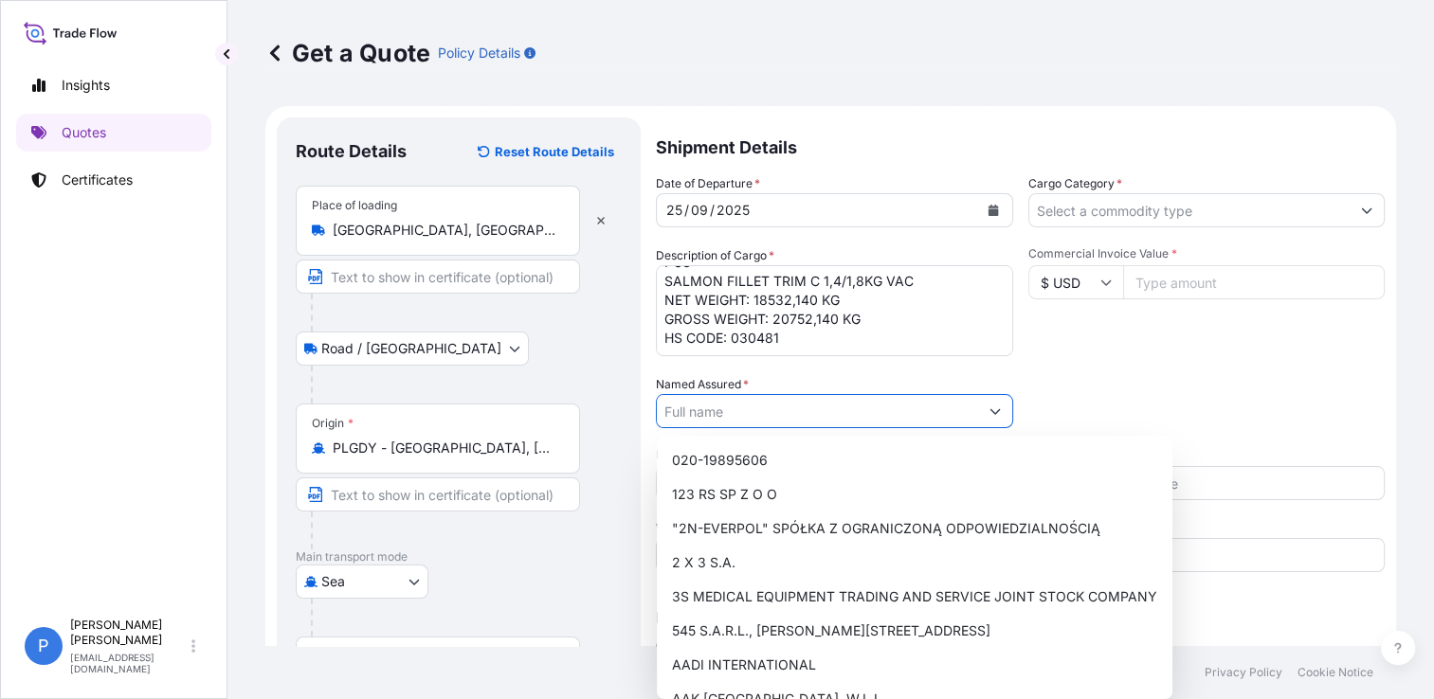
paste input "KAFU-ZAN (2024) LTD"
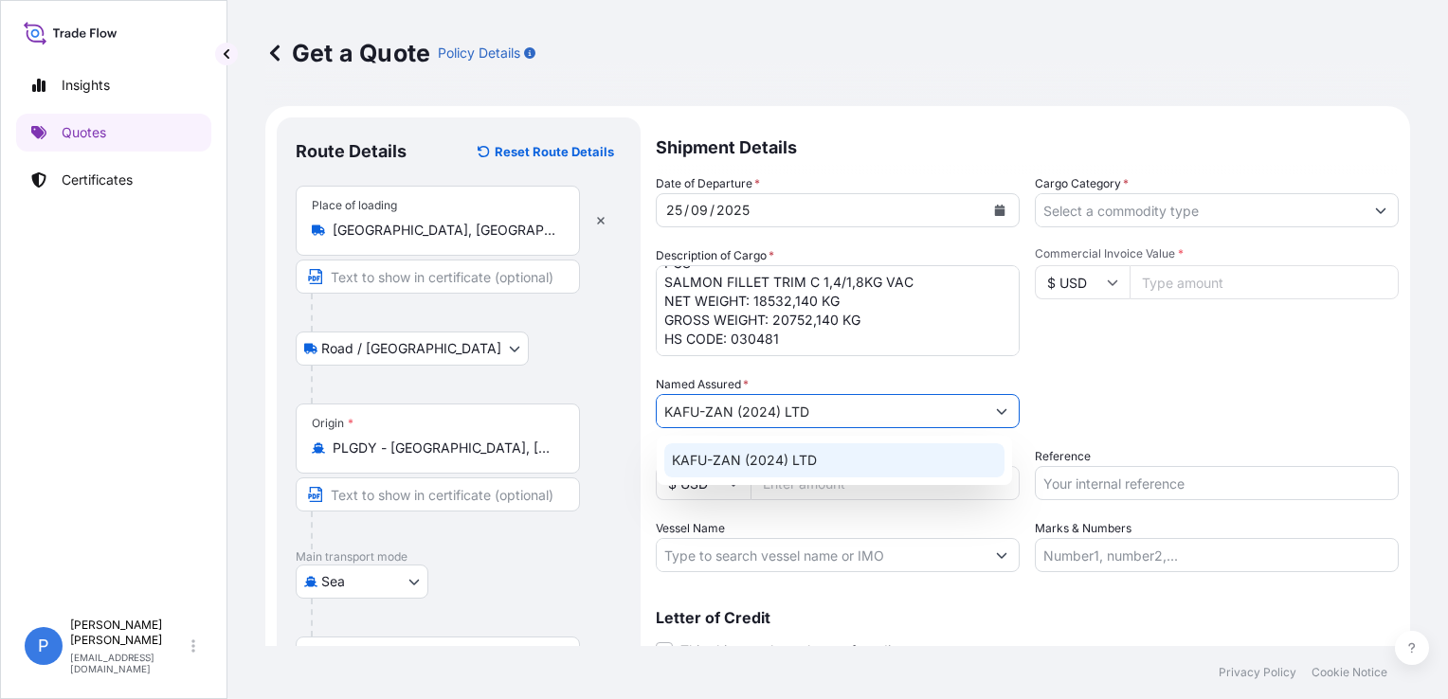
click at [754, 473] on div "KAFU-ZAN (2024) LTD" at bounding box center [834, 461] width 340 height 34
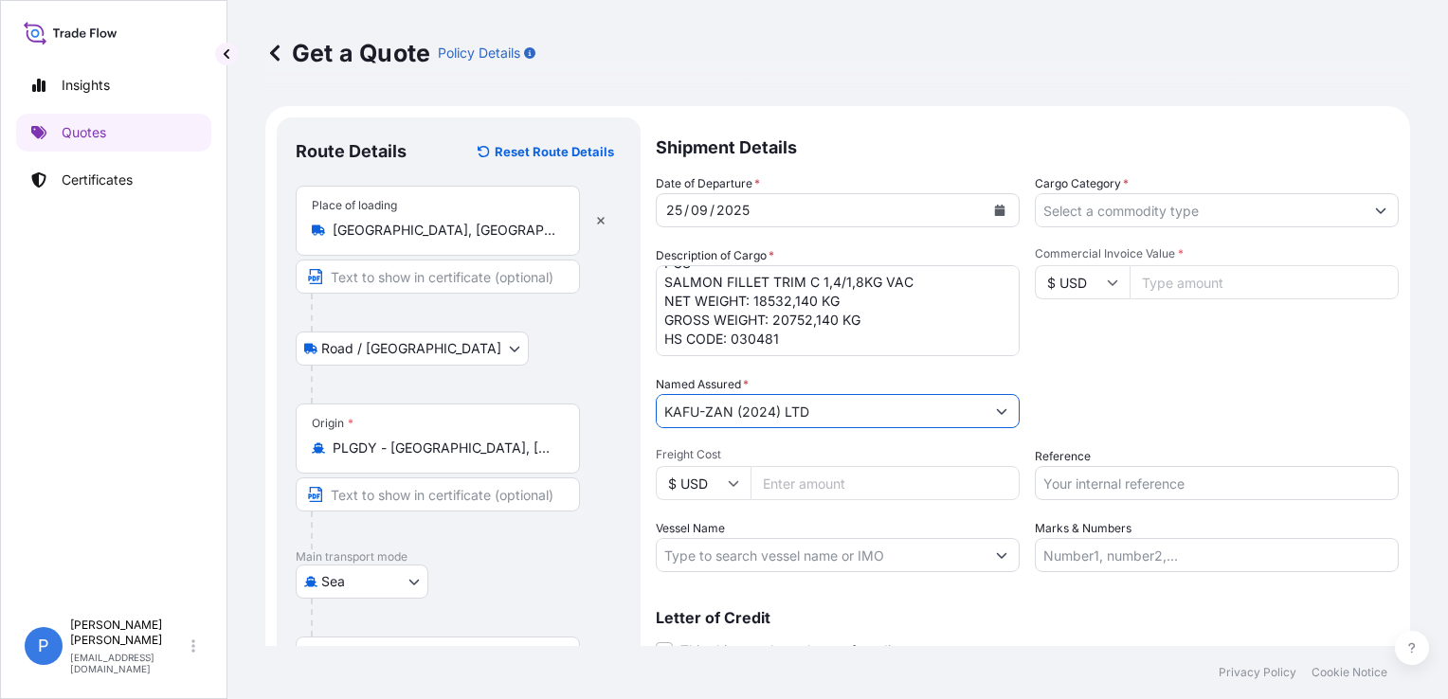
type input "KAFU-ZAN (2024) LTD"
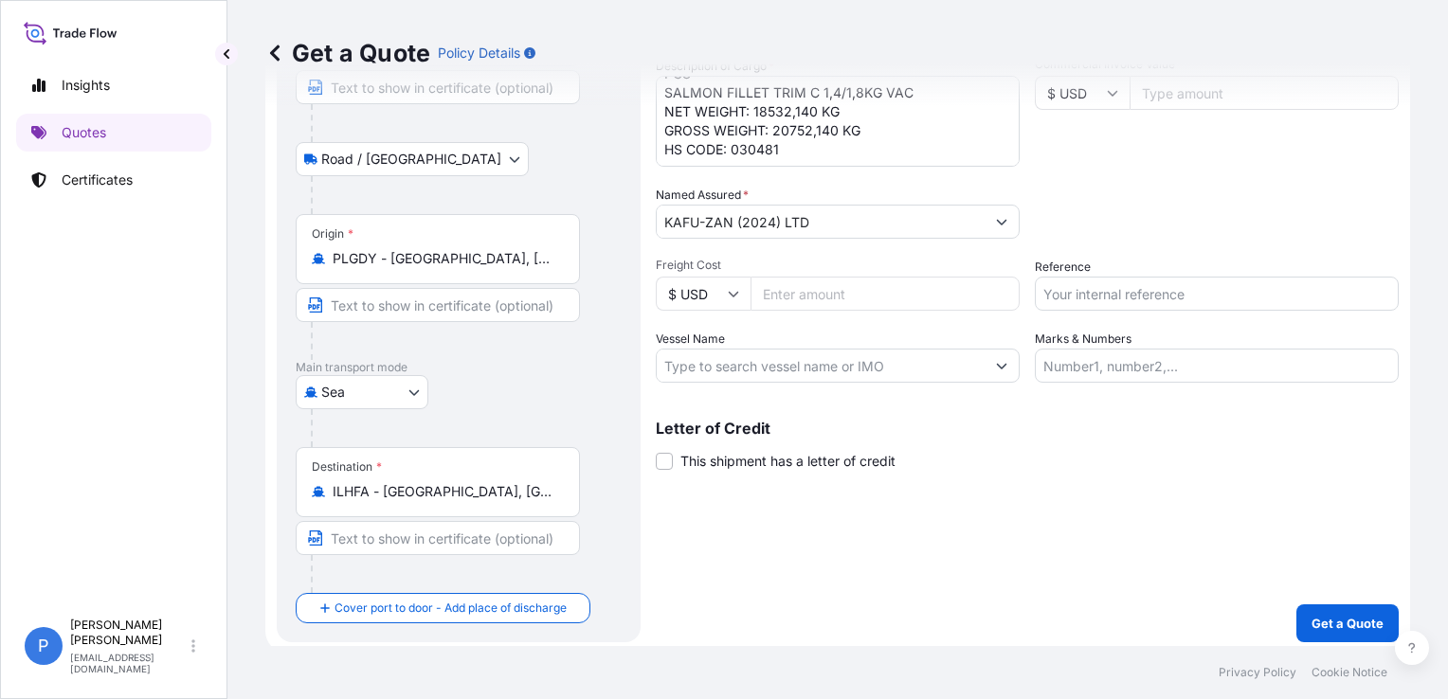
scroll to position [0, 0]
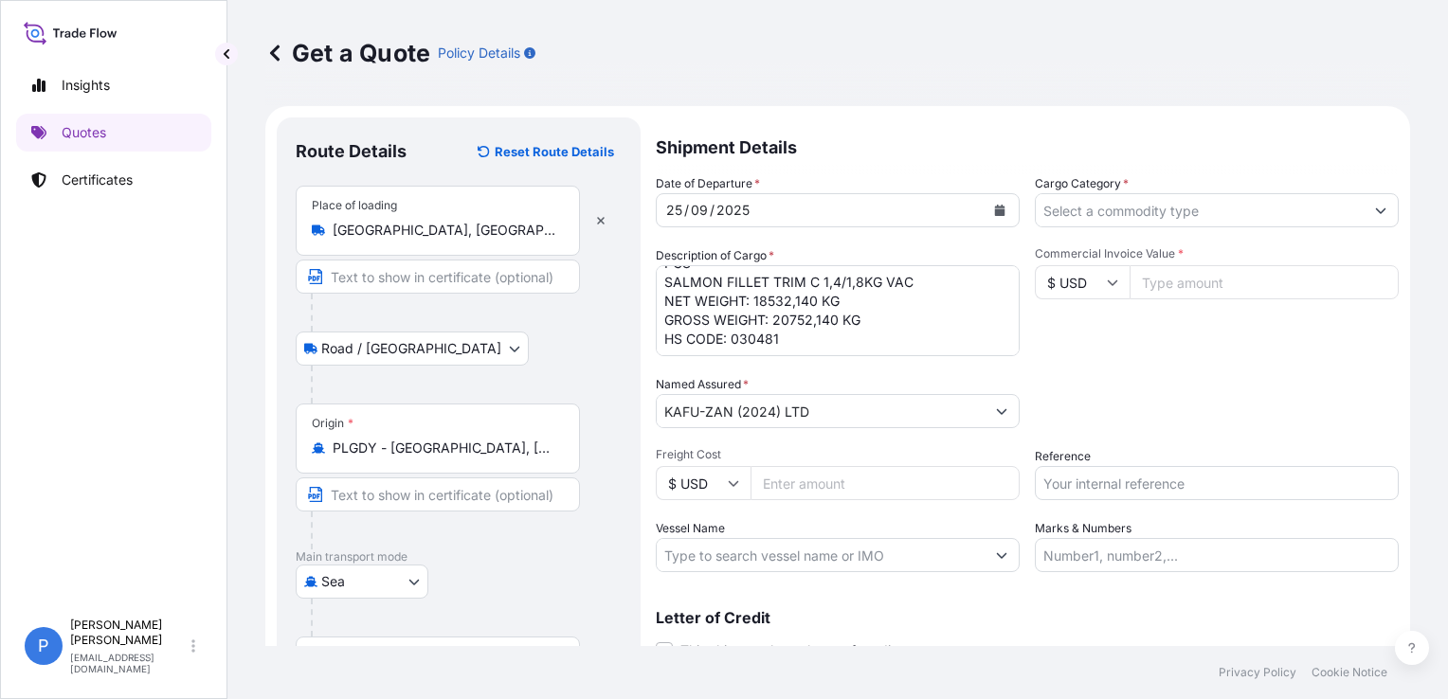
click at [1129, 214] on input "Cargo Category *" at bounding box center [1200, 210] width 328 height 34
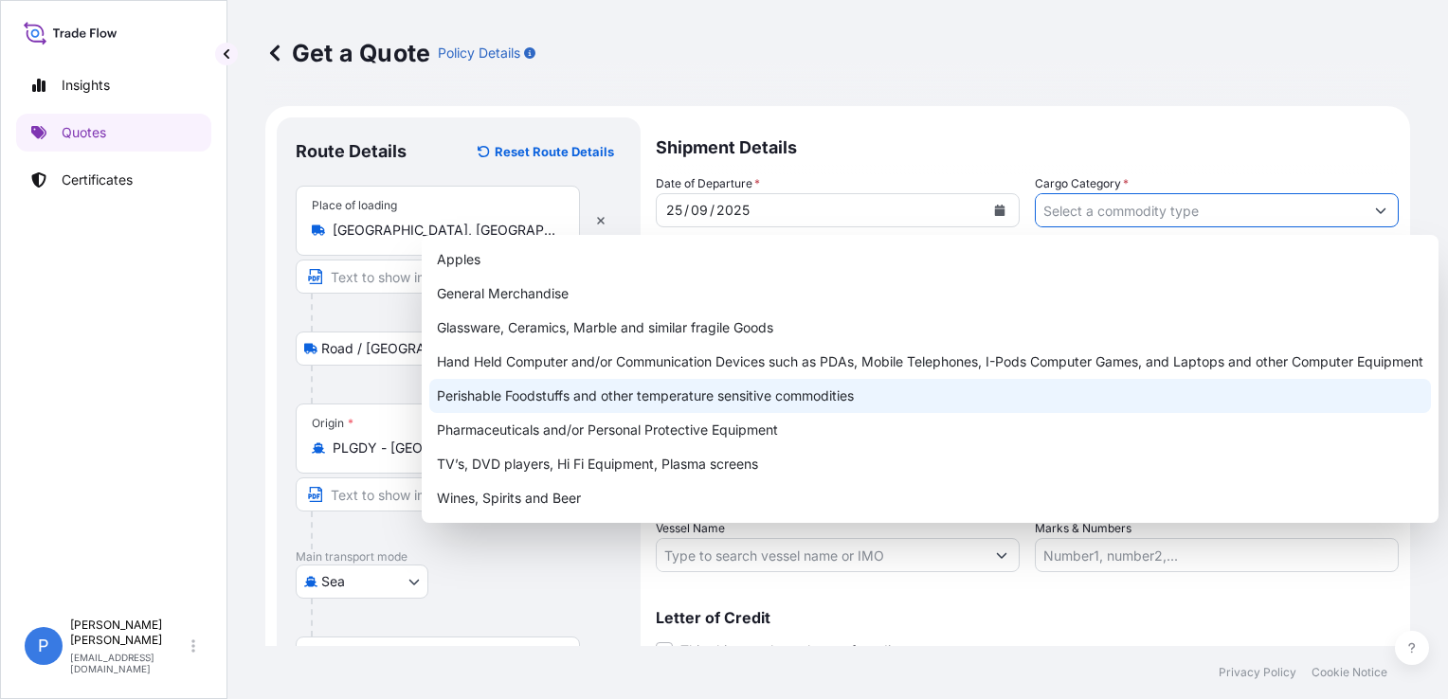
click at [720, 404] on div "Perishable Foodstuffs and other temperature sensitive commodities" at bounding box center [930, 396] width 1002 height 34
type input "Perishable Foodstuffs and other temperature sensitive commodities"
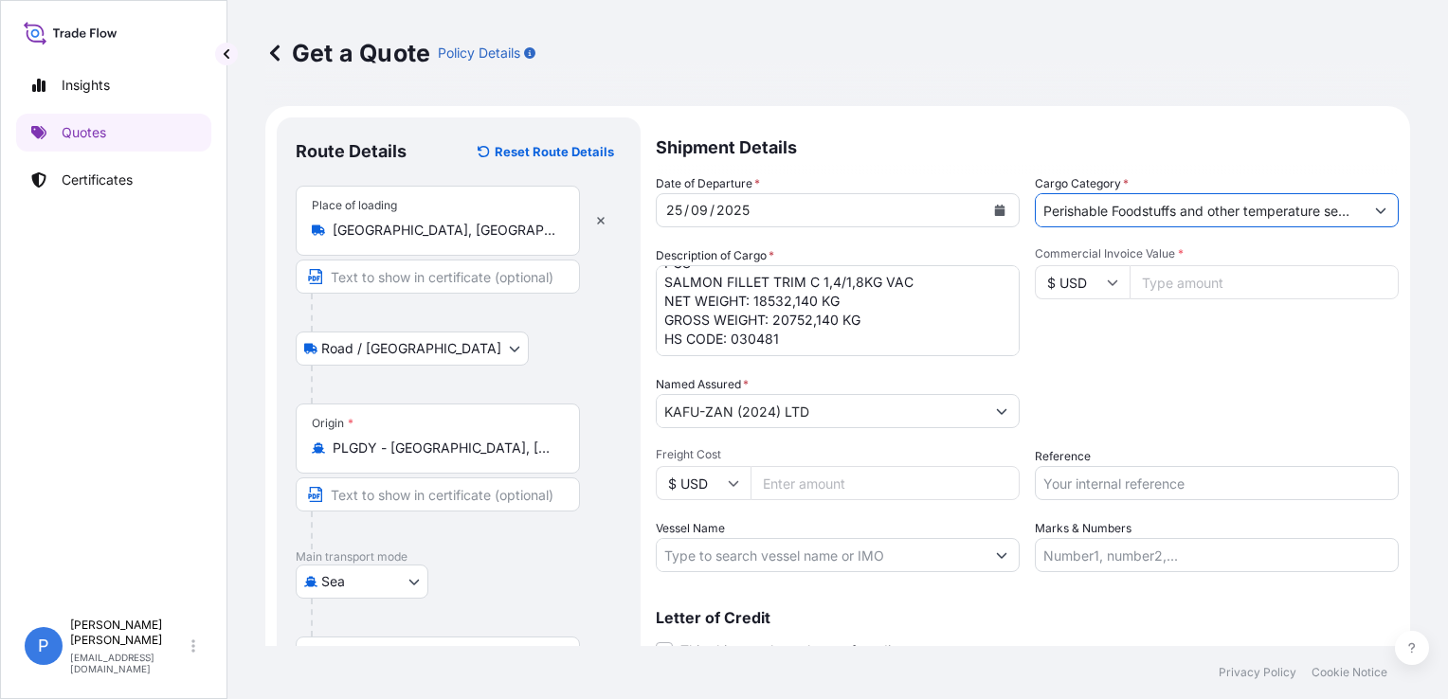
click at [1238, 358] on div "Date of Departure * [DATE] Cargo Category * Perishable Foodstuffs and other tem…" at bounding box center [1027, 373] width 743 height 398
click at [1054, 284] on input "$ USD" at bounding box center [1082, 282] width 95 height 34
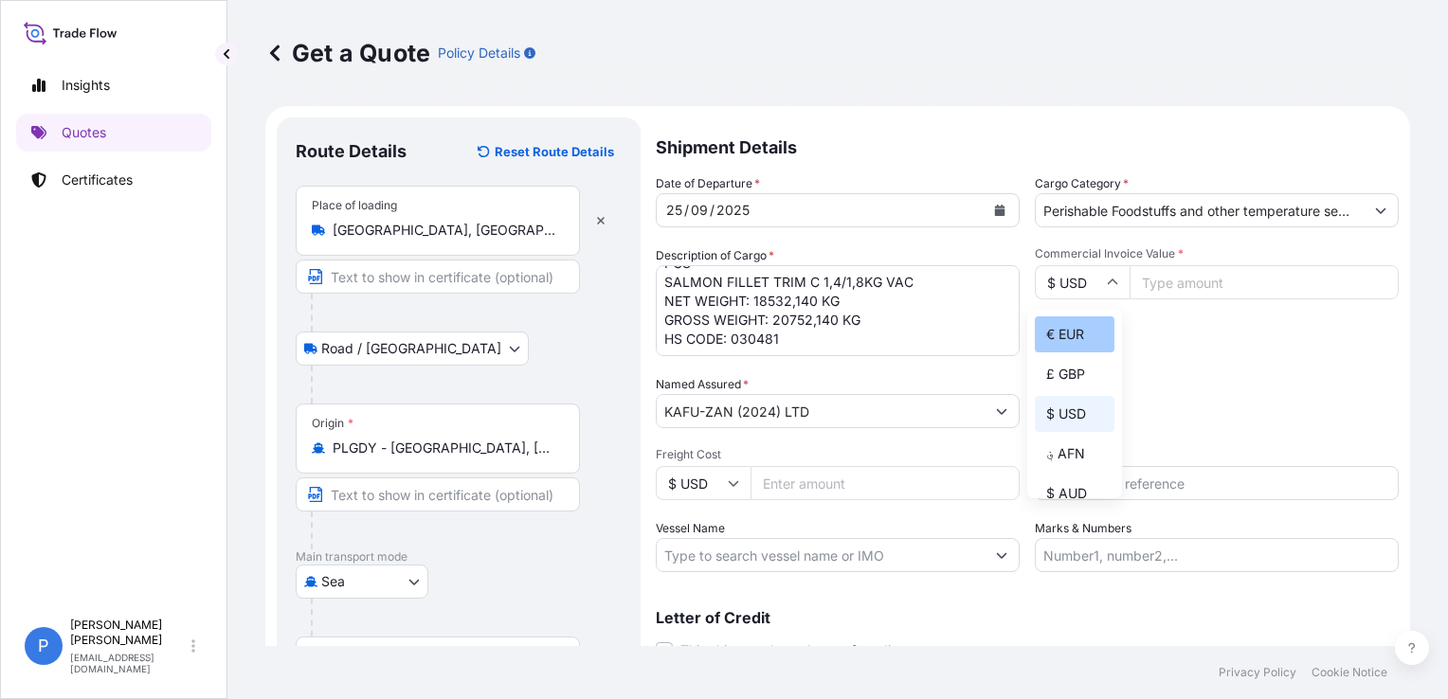
click at [1087, 343] on div "€ EUR" at bounding box center [1075, 335] width 80 height 36
type input "€ EUR"
click at [1291, 292] on input "Commercial Invoice Value *" at bounding box center [1264, 282] width 269 height 34
paste input "218515.74"
type input "218515.74"
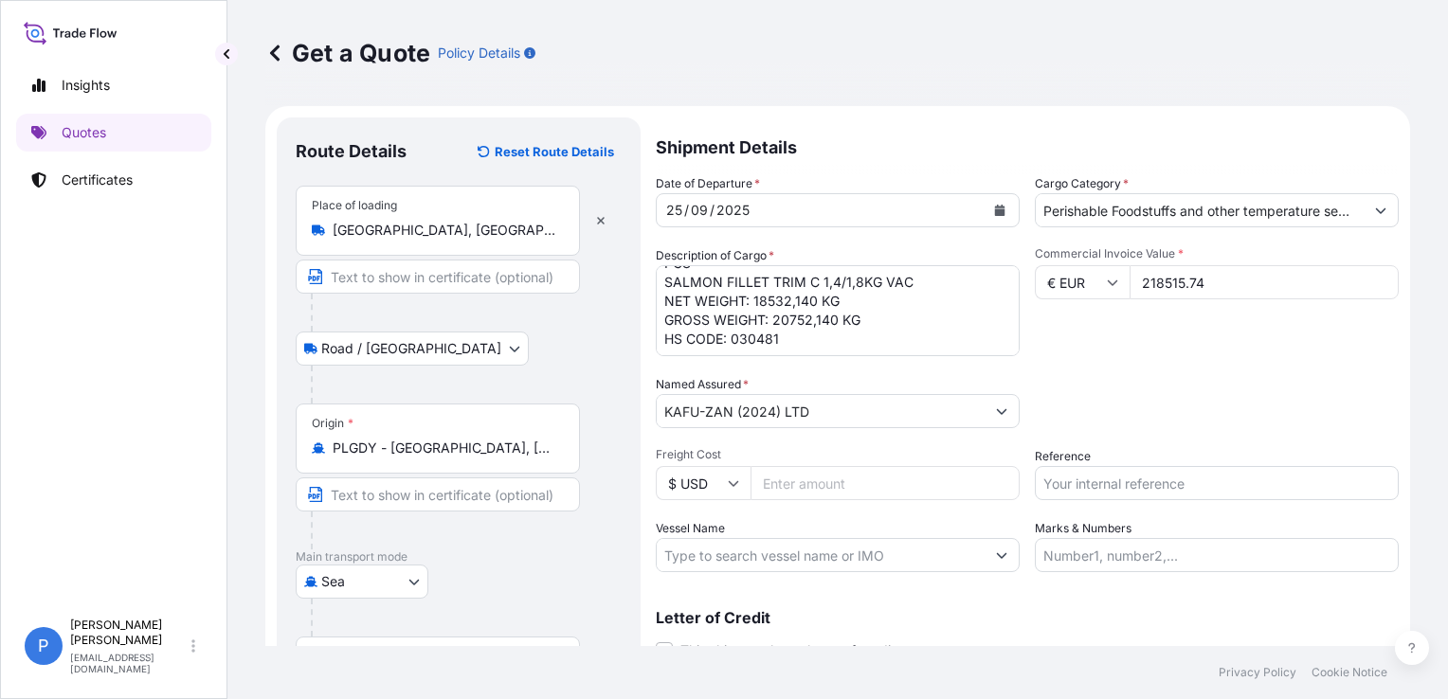
click at [1231, 354] on div "Commercial Invoice Value * € EUR 218515.74" at bounding box center [1217, 301] width 364 height 110
click at [1167, 435] on div "Date of Departure * [DATE] Cargo Category * Perishable Foodstuffs and other tem…" at bounding box center [1027, 373] width 743 height 398
click at [1095, 469] on input "Reference" at bounding box center [1217, 483] width 364 height 34
click at [1115, 490] on input "Reference" at bounding box center [1217, 483] width 364 height 34
paste input "S02057442"
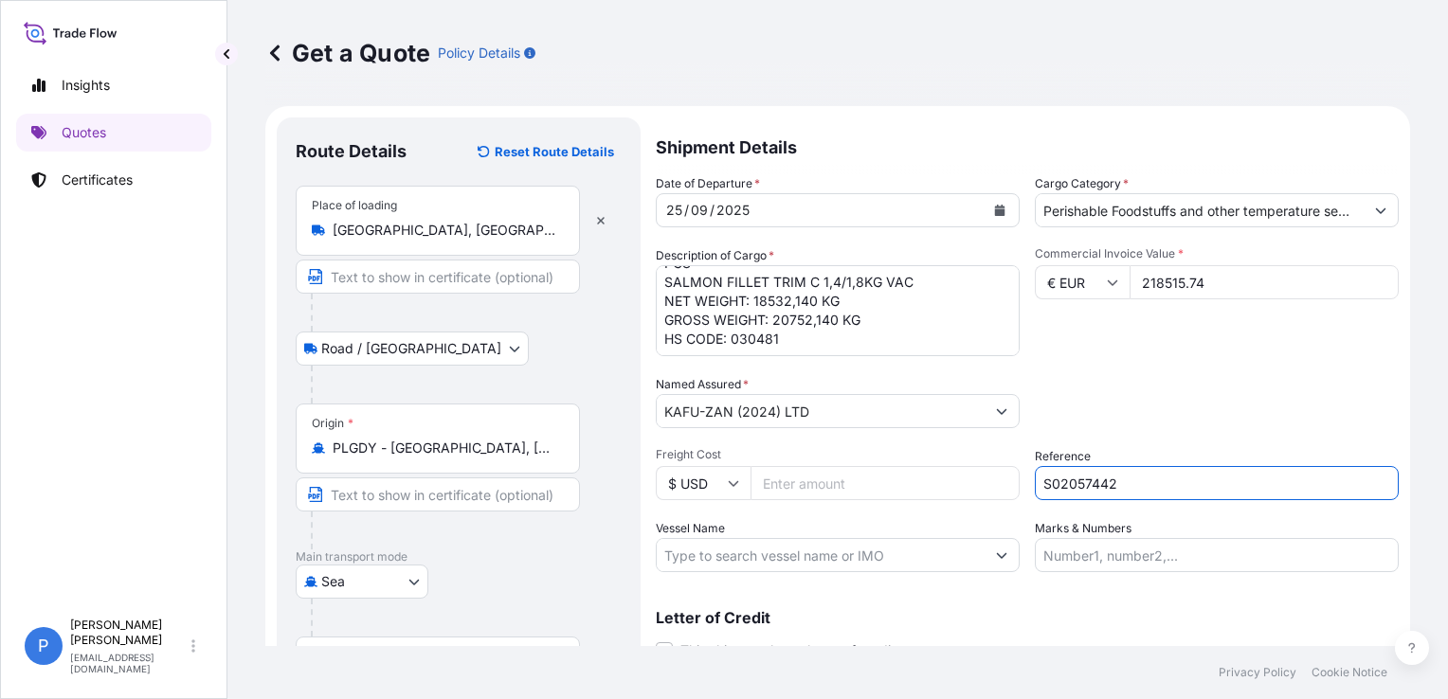
type input "S02057442"
click at [1043, 429] on div "Date of Departure * [DATE] Cargo Category * Perishable Foodstuffs and other tem…" at bounding box center [1027, 373] width 743 height 398
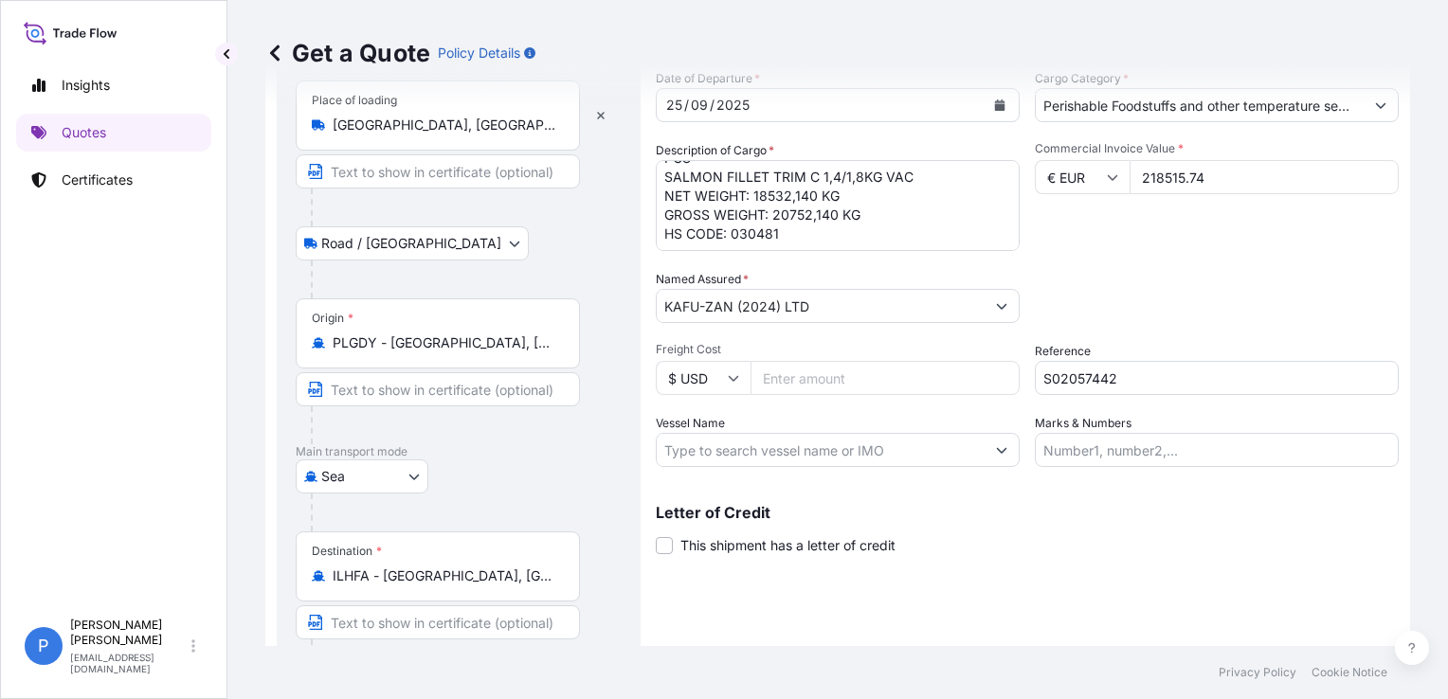
scroll to position [195, 0]
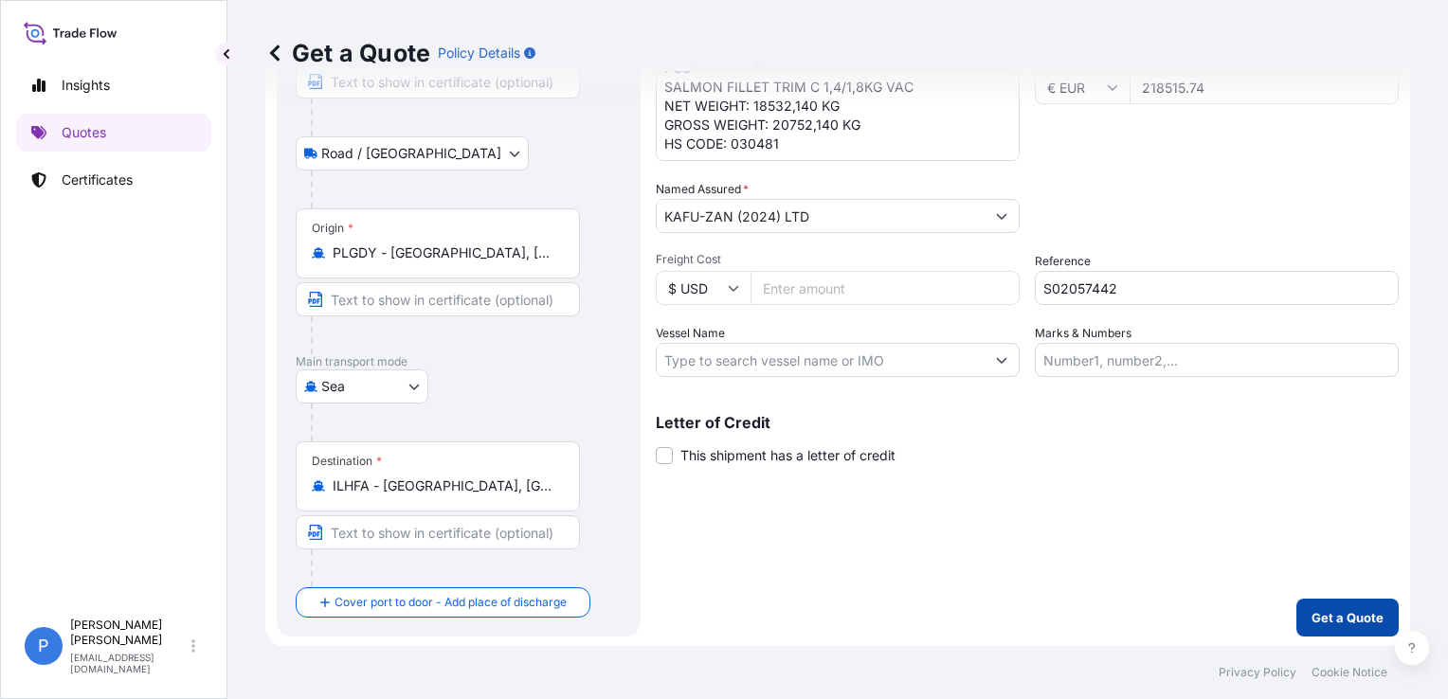
click at [1309, 626] on button "Get a Quote" at bounding box center [1348, 618] width 102 height 38
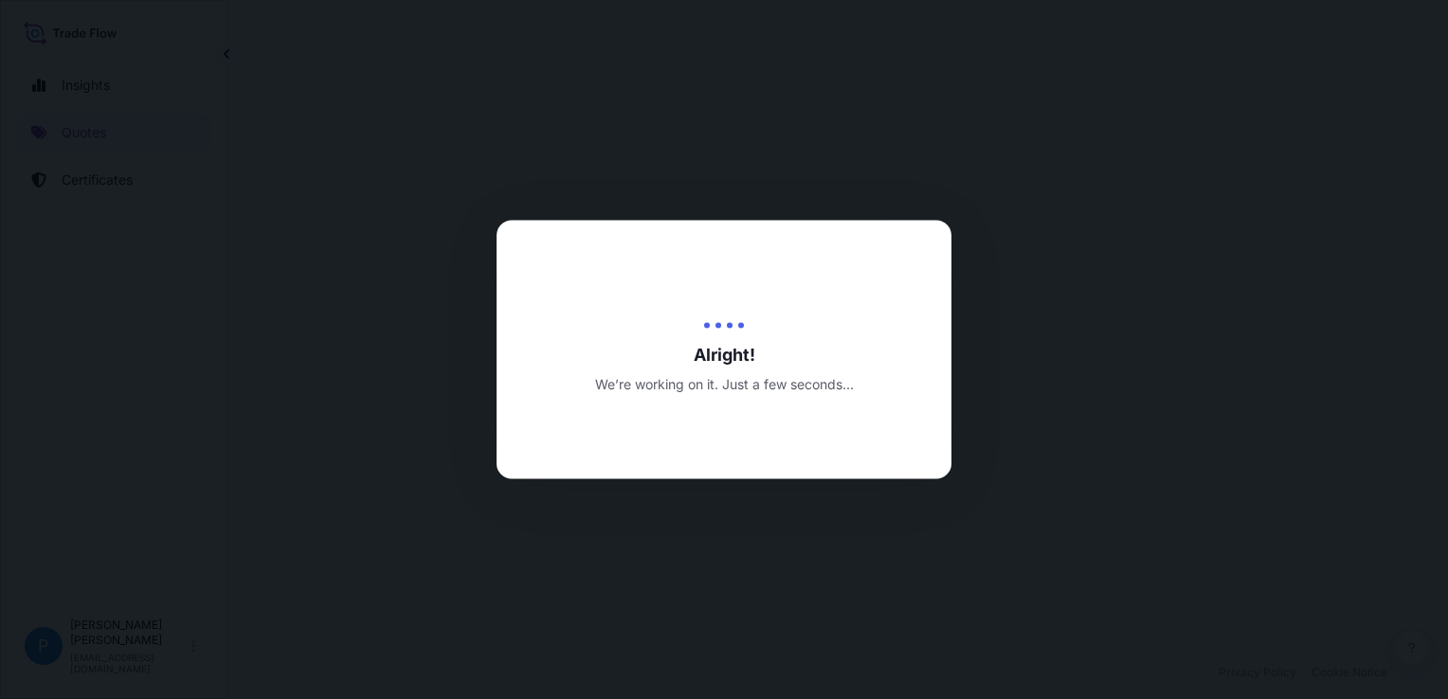
select select "Road / [GEOGRAPHIC_DATA]"
select select "Sea"
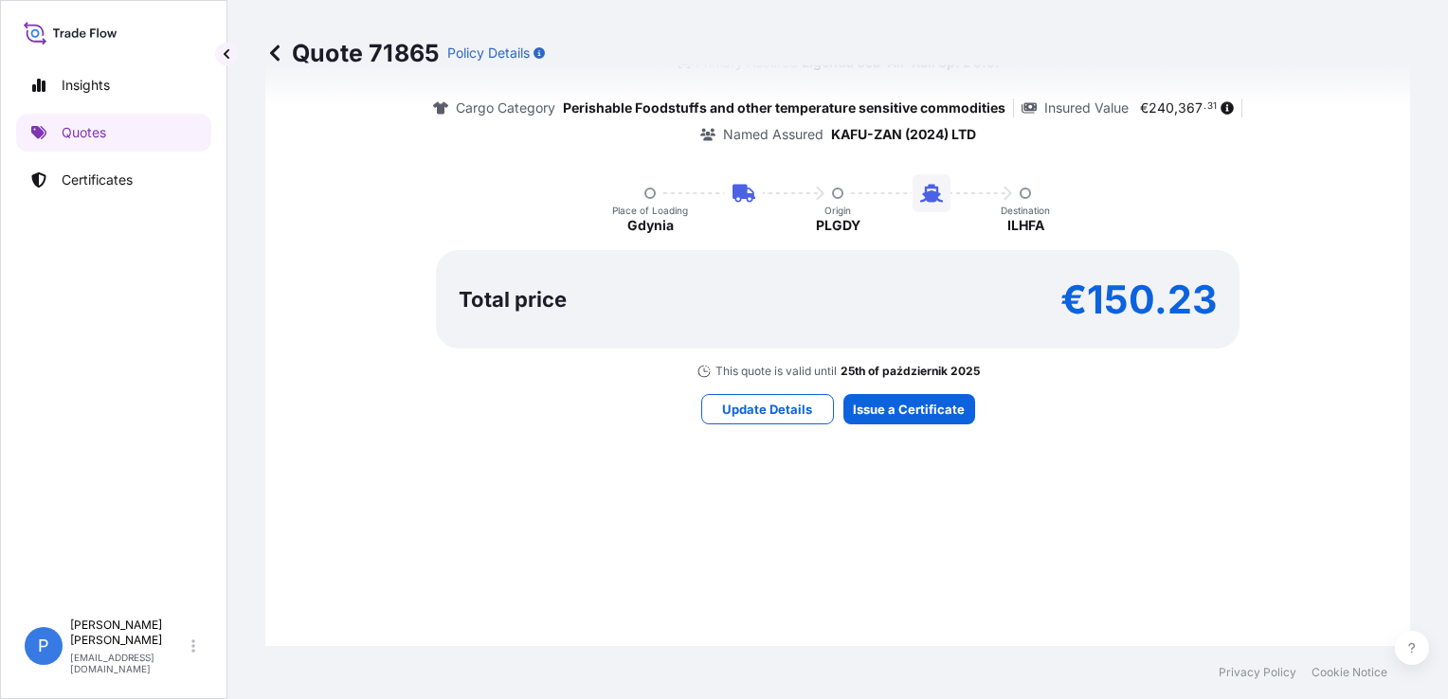
scroll to position [1406, 0]
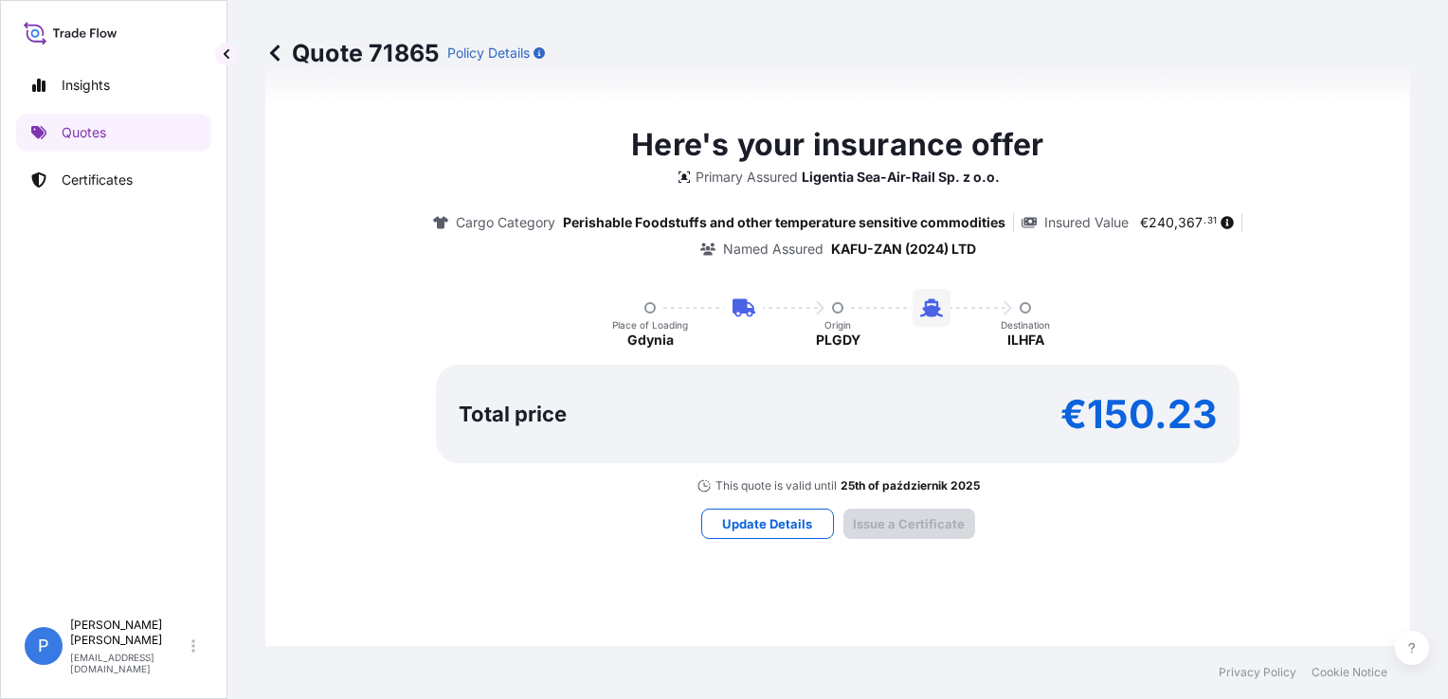
type input "[DATE]"
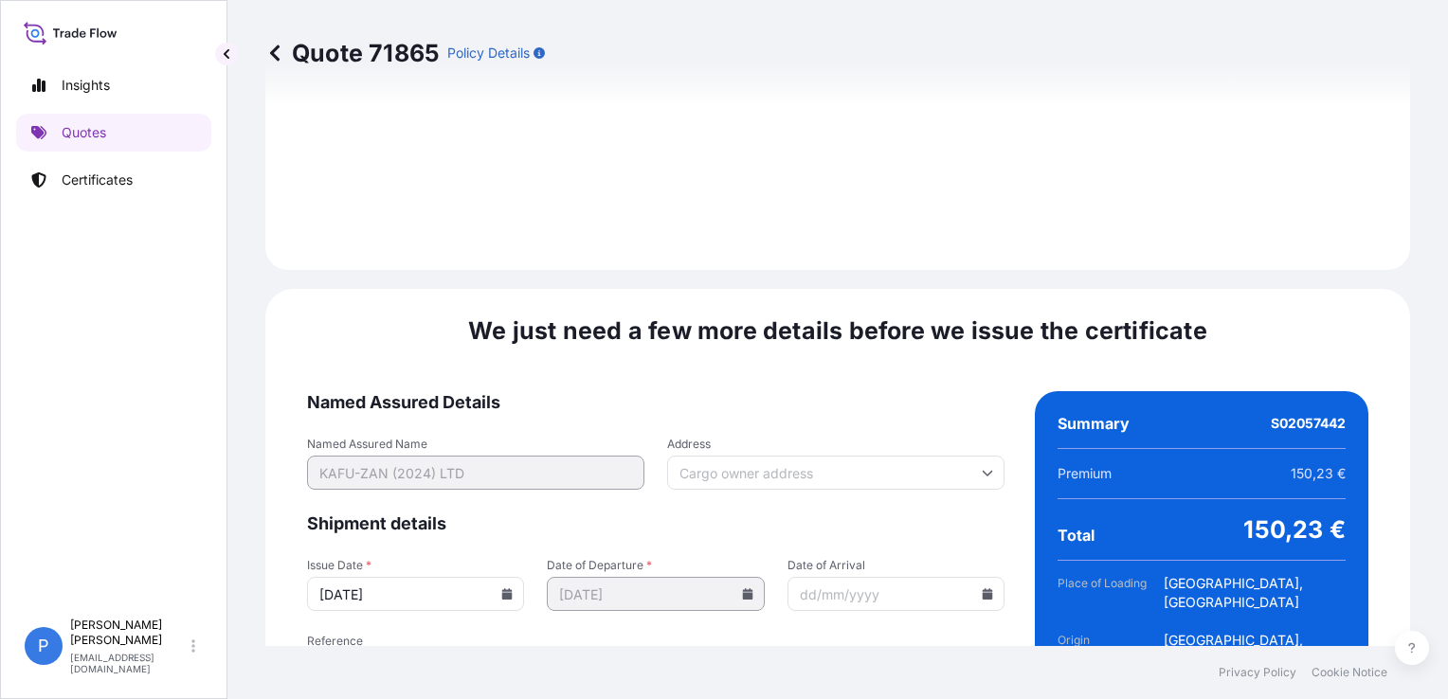
scroll to position [2415, 0]
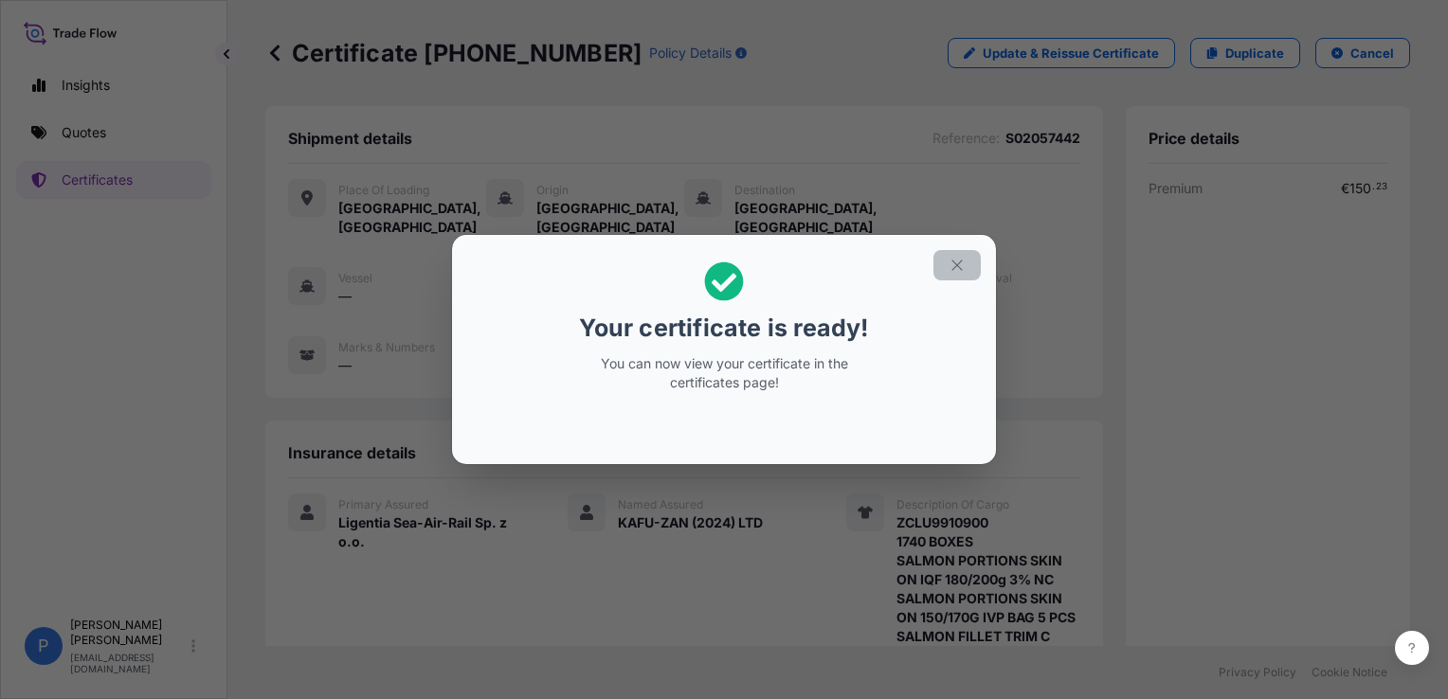
click at [958, 266] on icon "button" at bounding box center [957, 265] width 10 height 10
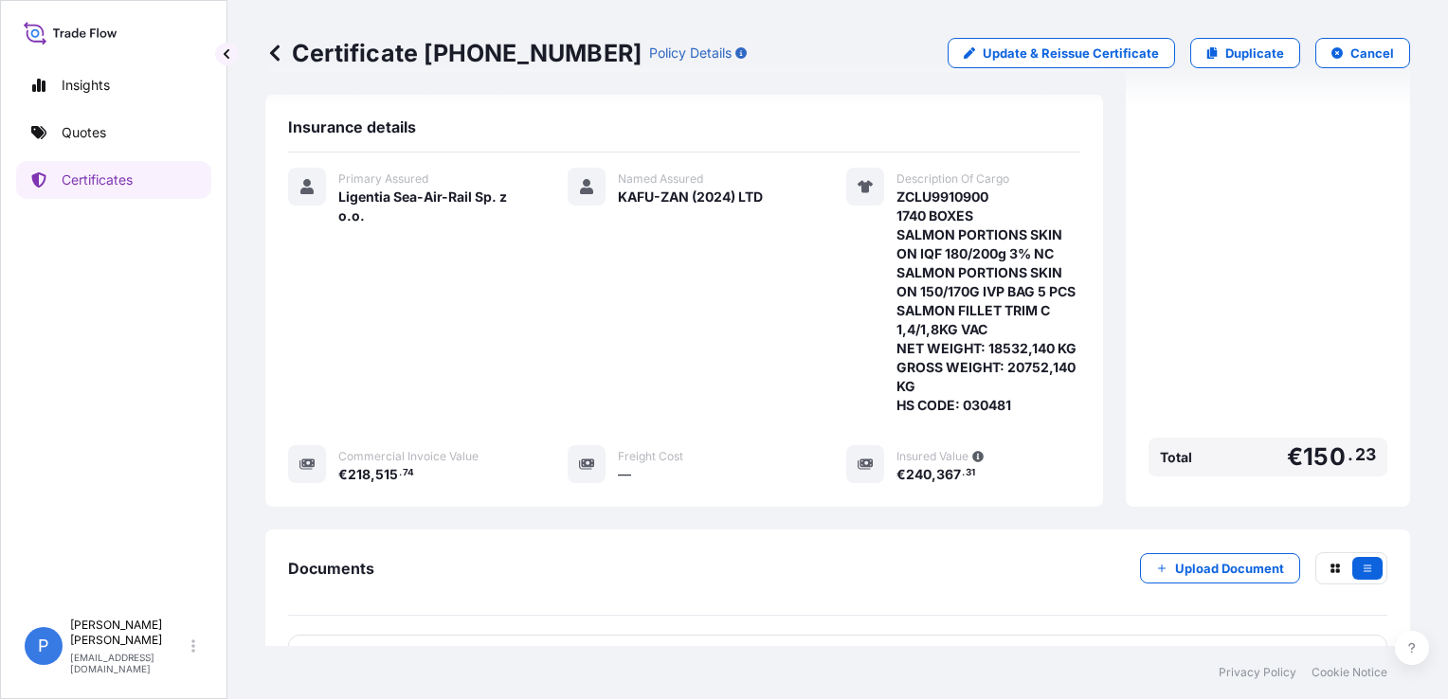
scroll to position [482, 0]
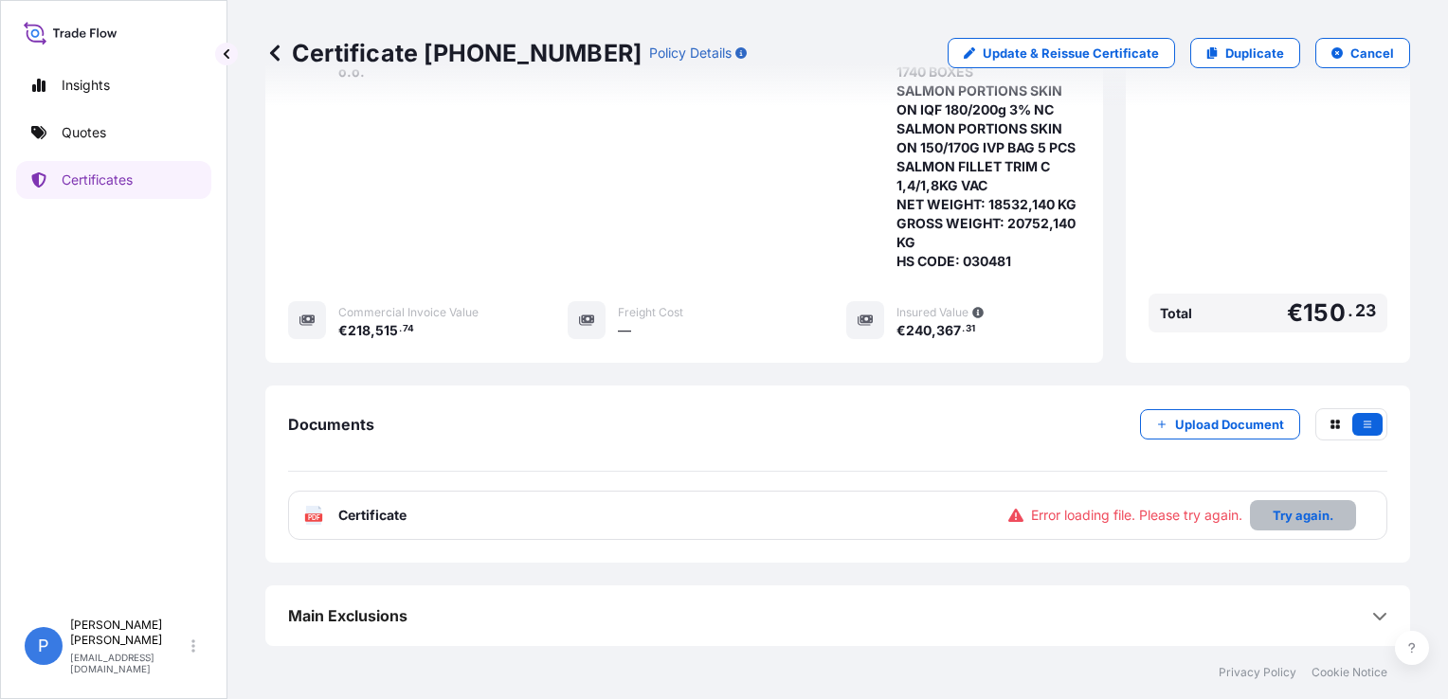
click at [1274, 523] on p "Try again." at bounding box center [1303, 515] width 61 height 19
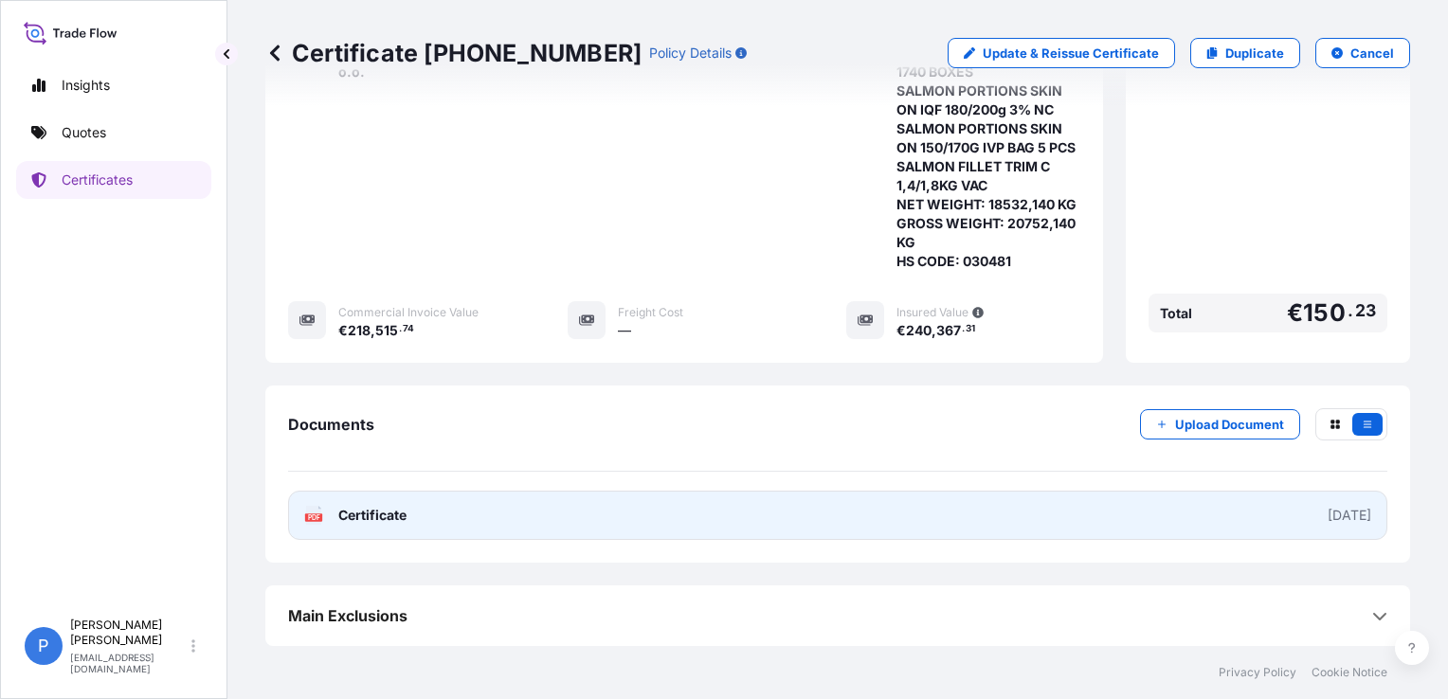
click at [372, 517] on span "Certificate" at bounding box center [372, 515] width 68 height 19
